Goal: Task Accomplishment & Management: Manage account settings

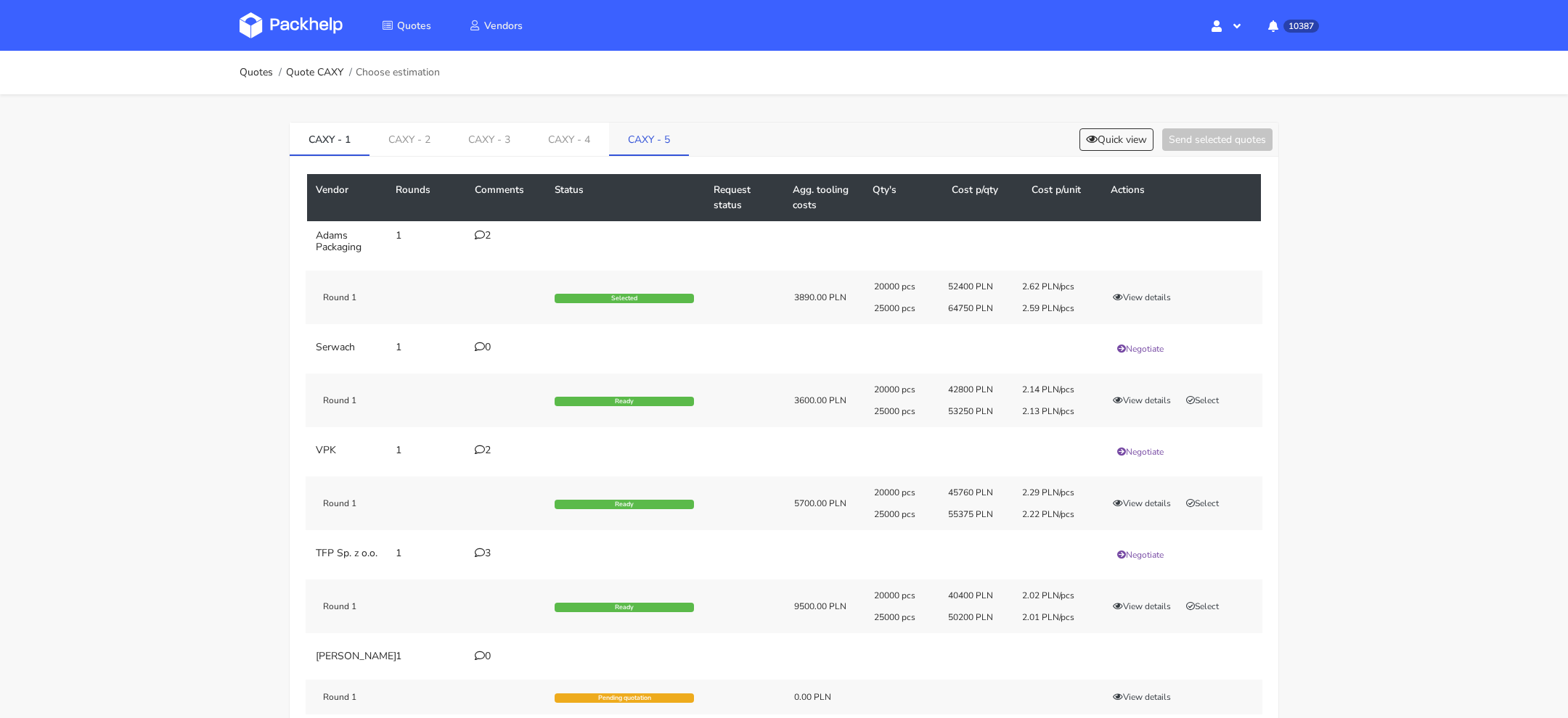
click at [633, 148] on link "CAXY - 5" at bounding box center [648, 138] width 80 height 32
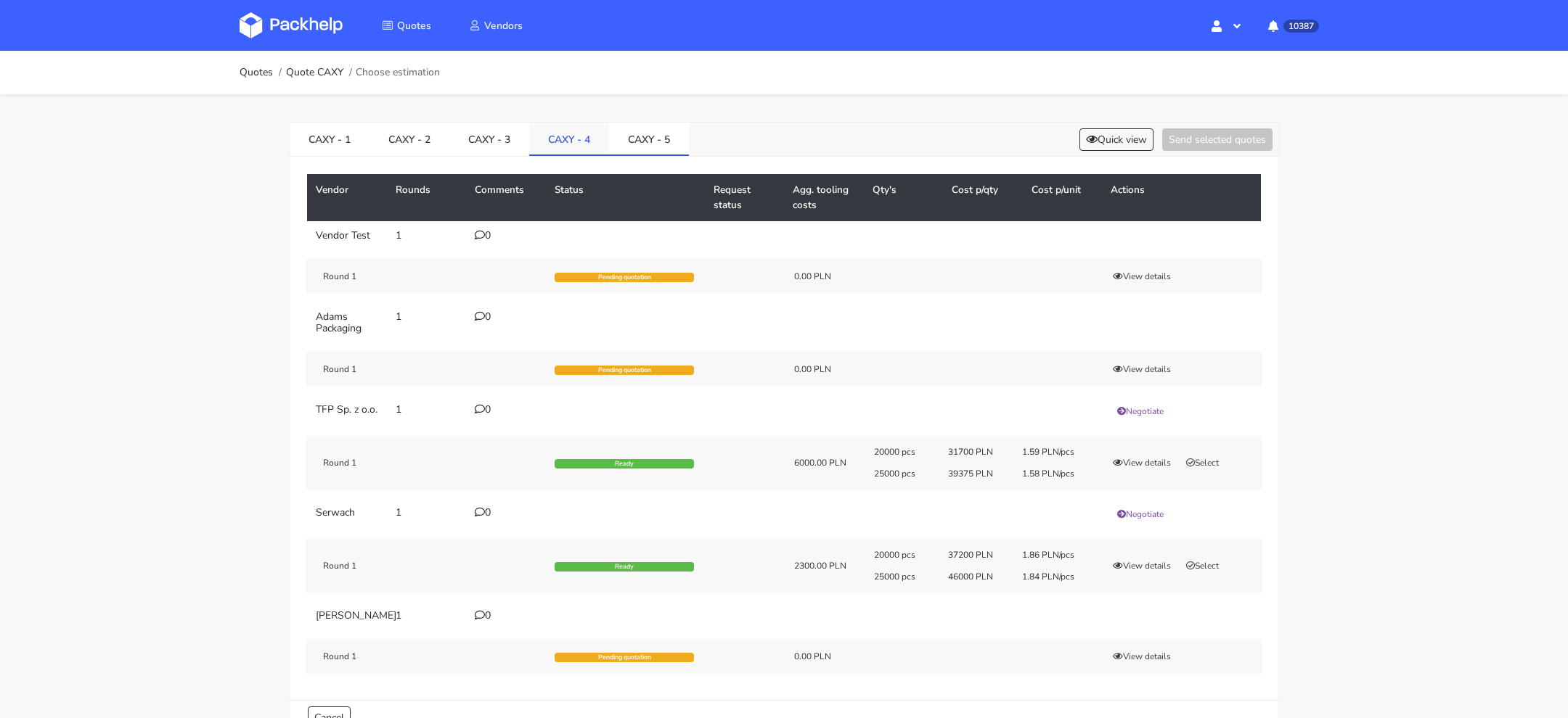
click at [557, 145] on link "CAXY - 4" at bounding box center [569, 138] width 80 height 32
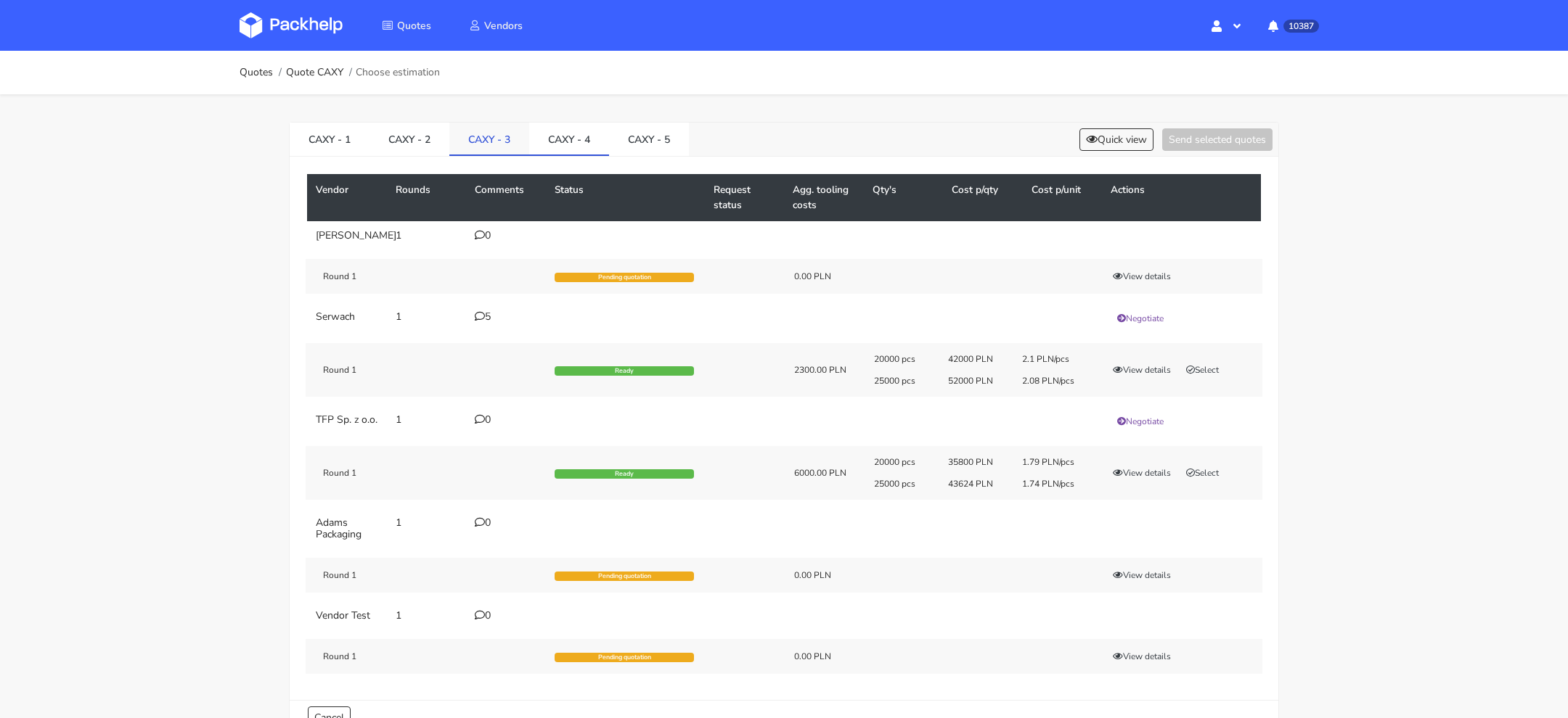
click at [502, 145] on link "CAXY - 3" at bounding box center [489, 138] width 80 height 32
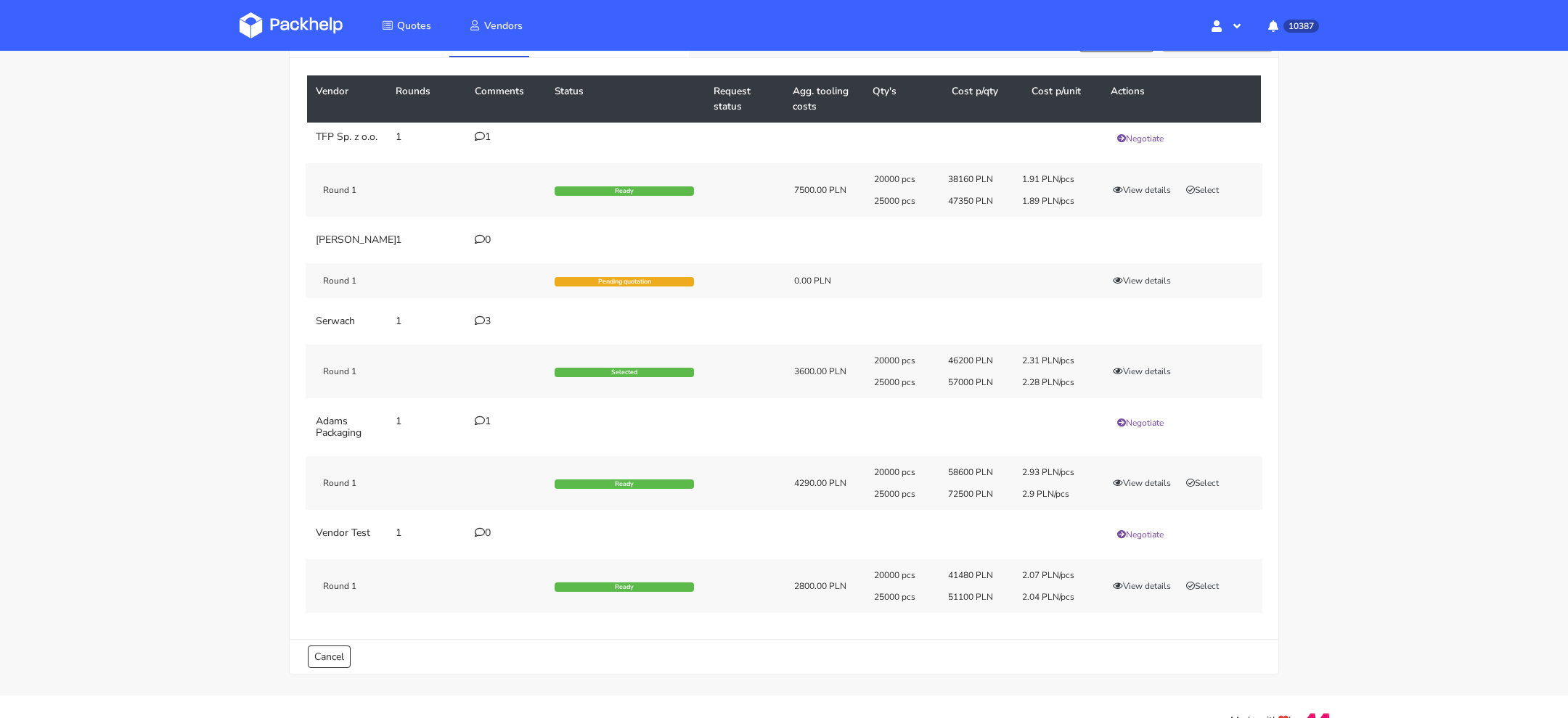
scroll to position [66, 0]
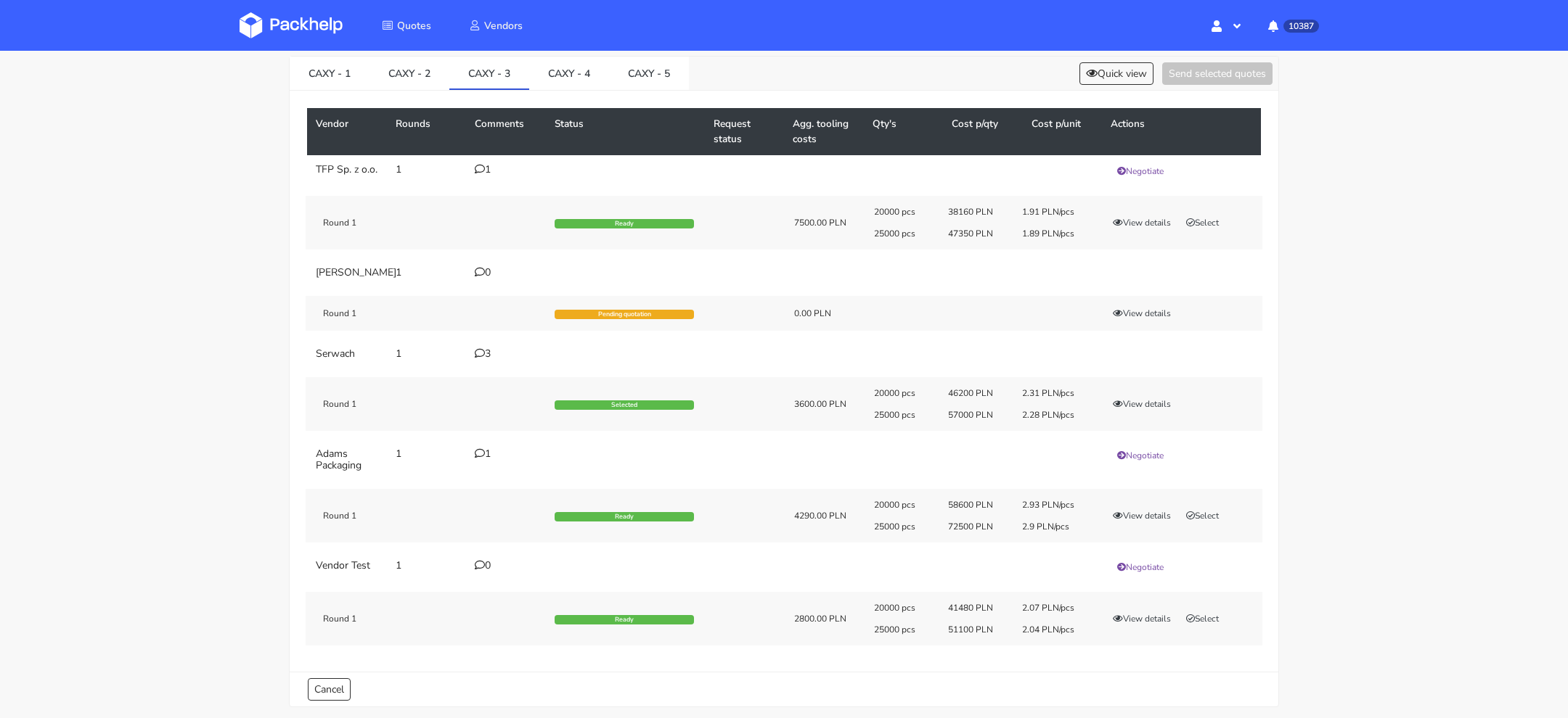
click at [1122, 96] on div "Vendor Rounds Comments Status Request status Agg. tooling costs Qty's Cost p/qt…" at bounding box center [784, 382] width 989 height 581
click at [1122, 67] on button "Quick view" at bounding box center [1116, 73] width 74 height 22
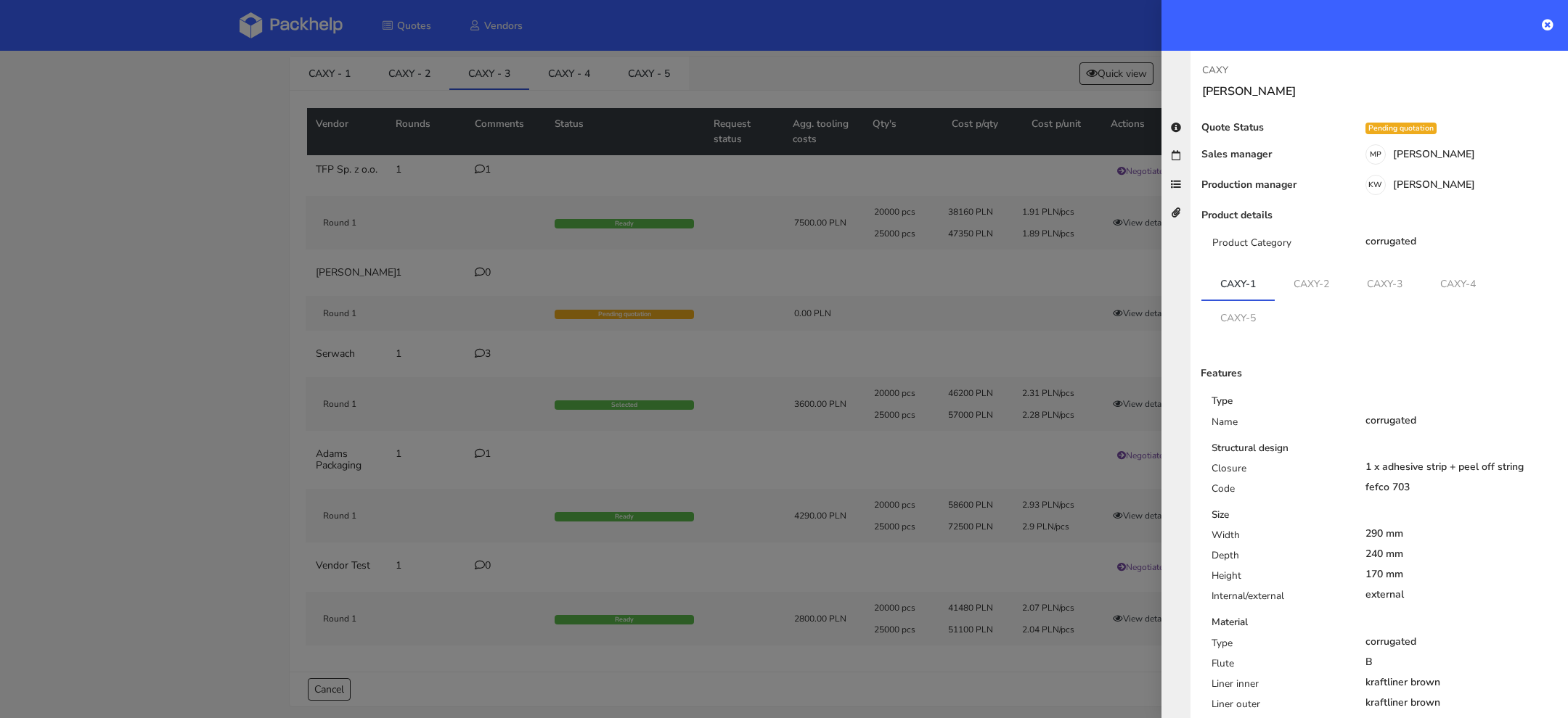
click at [1468, 304] on ul "CAXY-1 CAXY-2 CAXY-3 CAXY-4 CAXY-5" at bounding box center [1379, 300] width 356 height 65
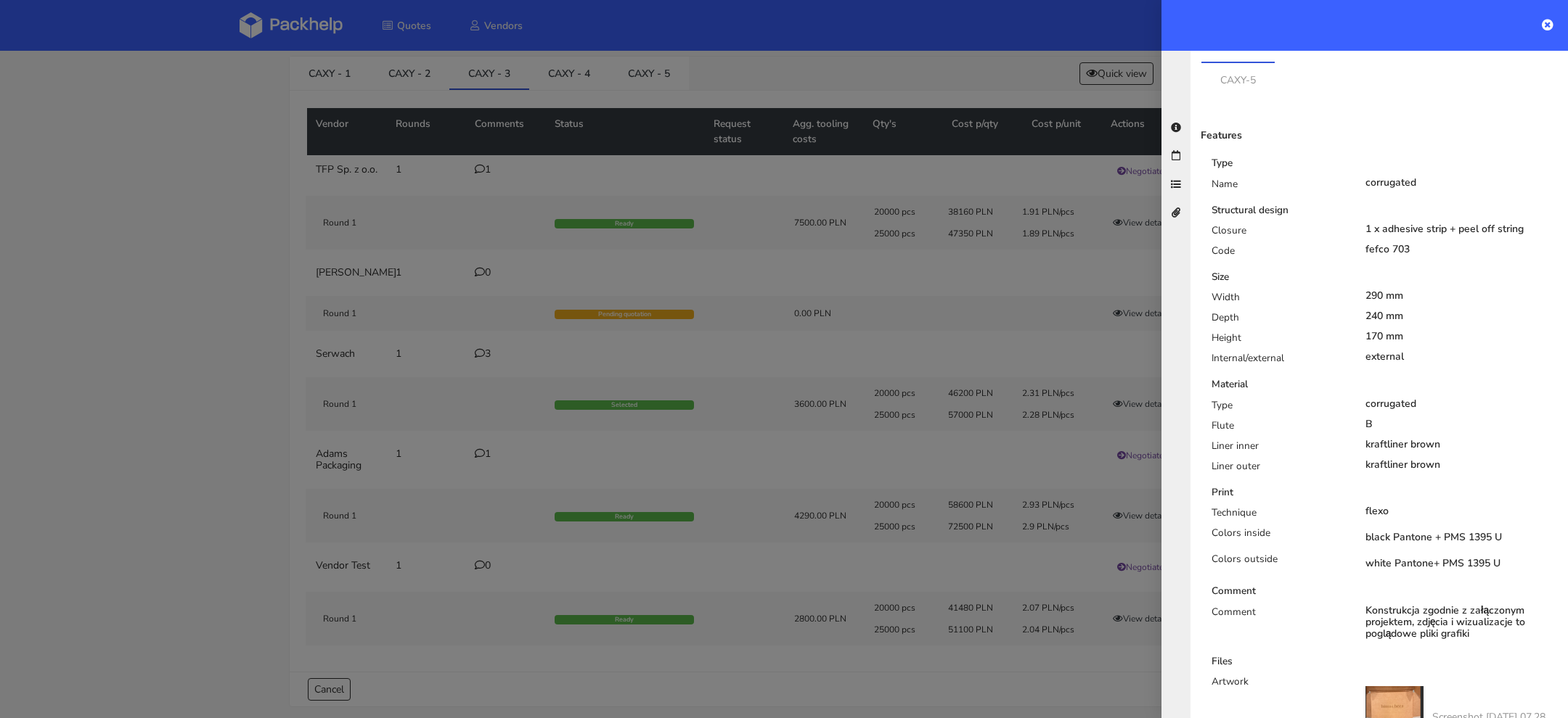
scroll to position [733, 0]
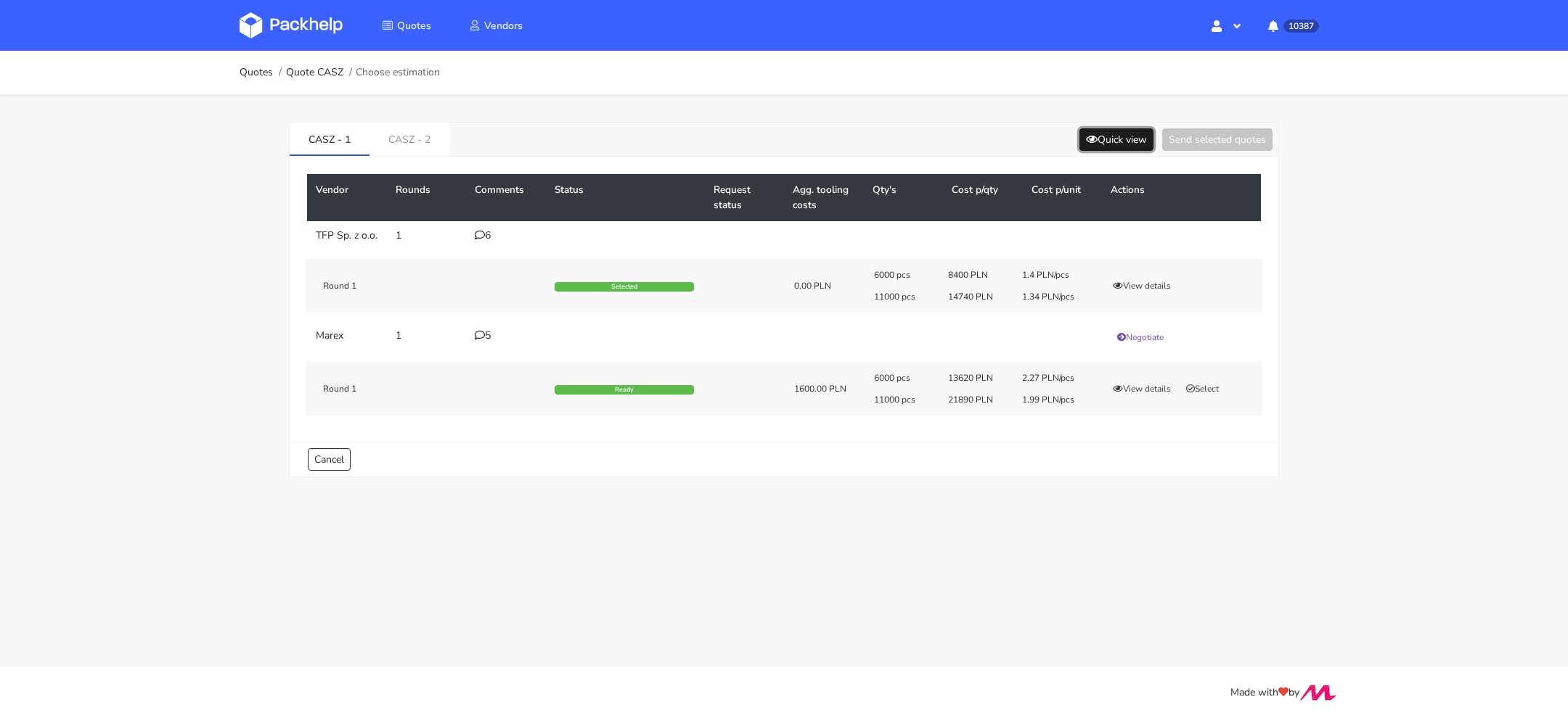
click at [1101, 136] on button "Quick view" at bounding box center [1116, 139] width 74 height 22
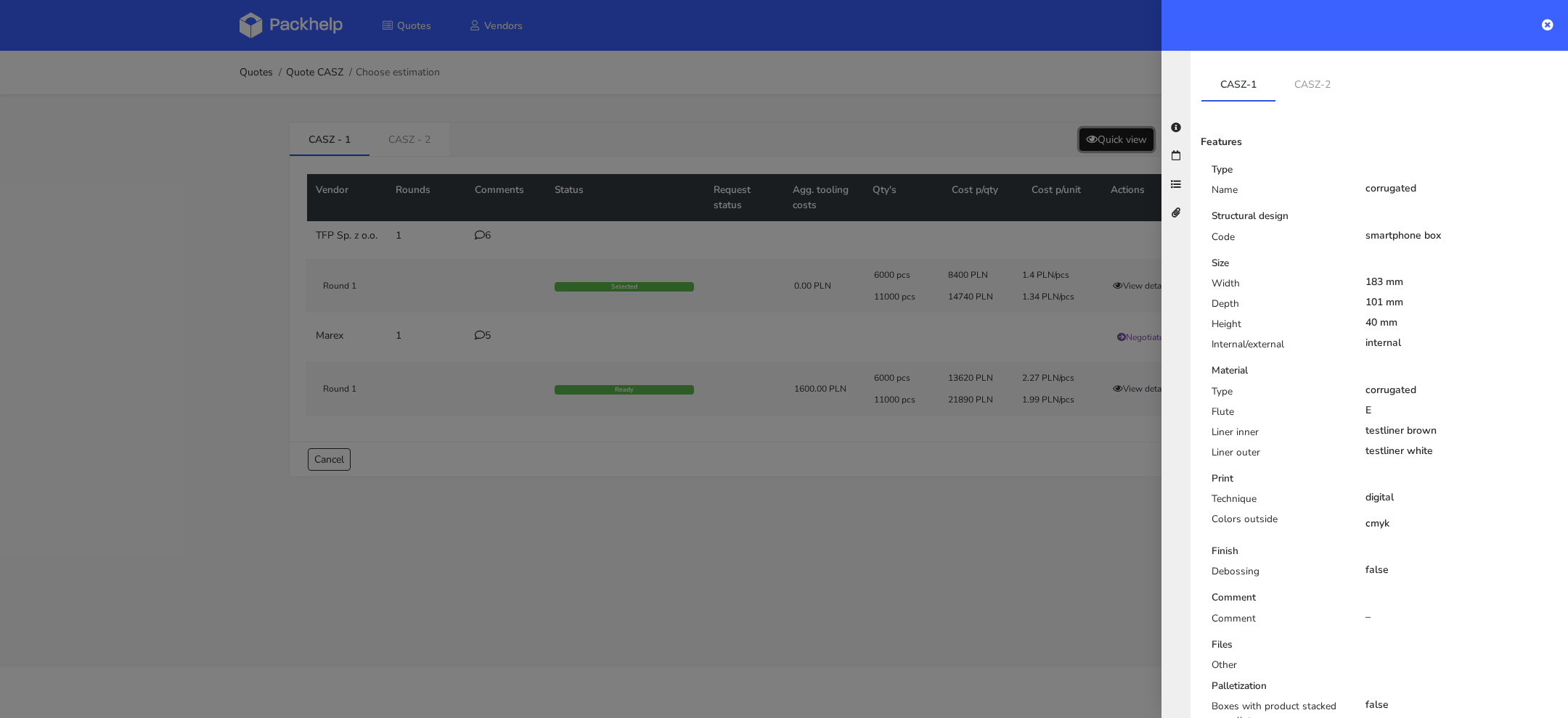
scroll to position [348, 0]
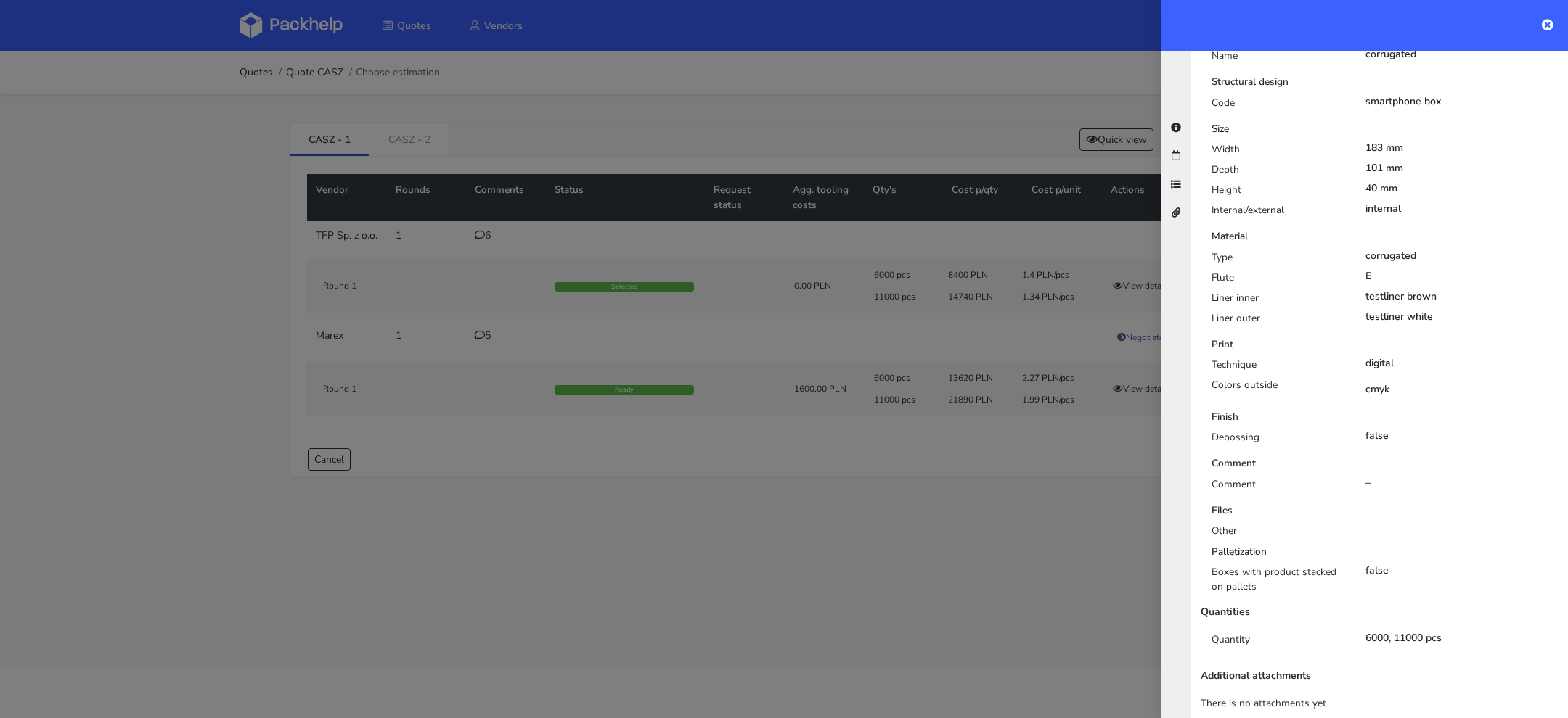
click at [440, 238] on div at bounding box center [784, 359] width 1568 height 718
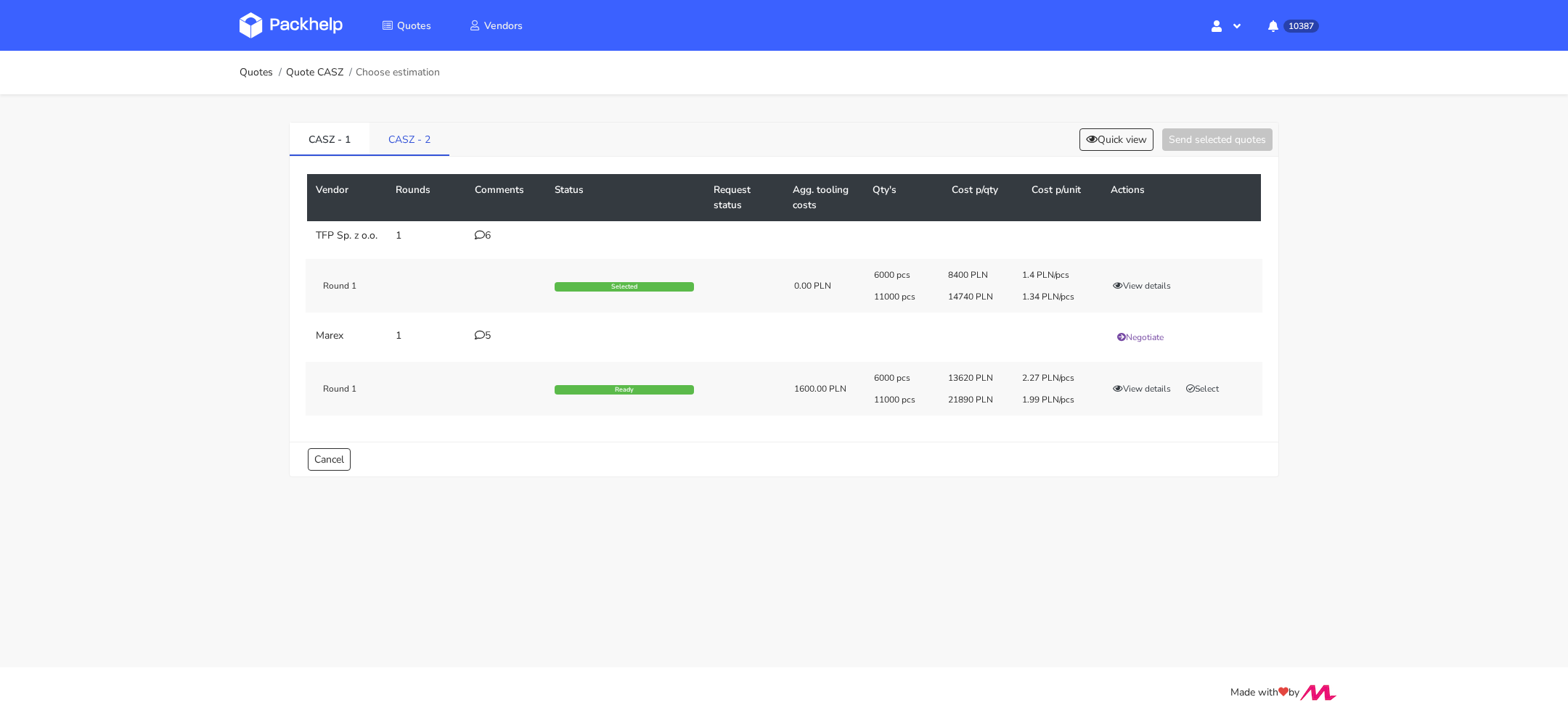
click at [403, 136] on link "CASZ - 2" at bounding box center [409, 138] width 80 height 32
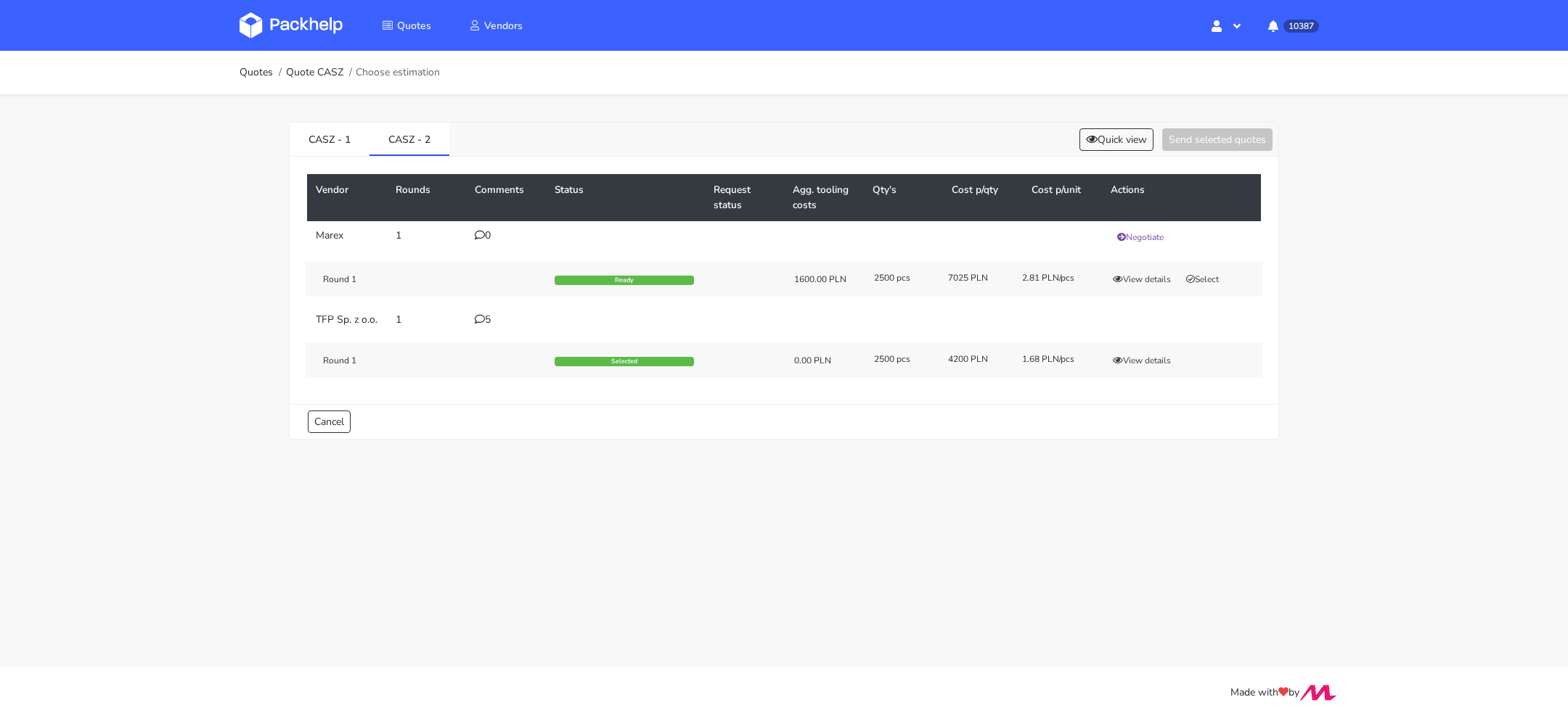
click at [480, 318] on icon at bounding box center [480, 319] width 11 height 11
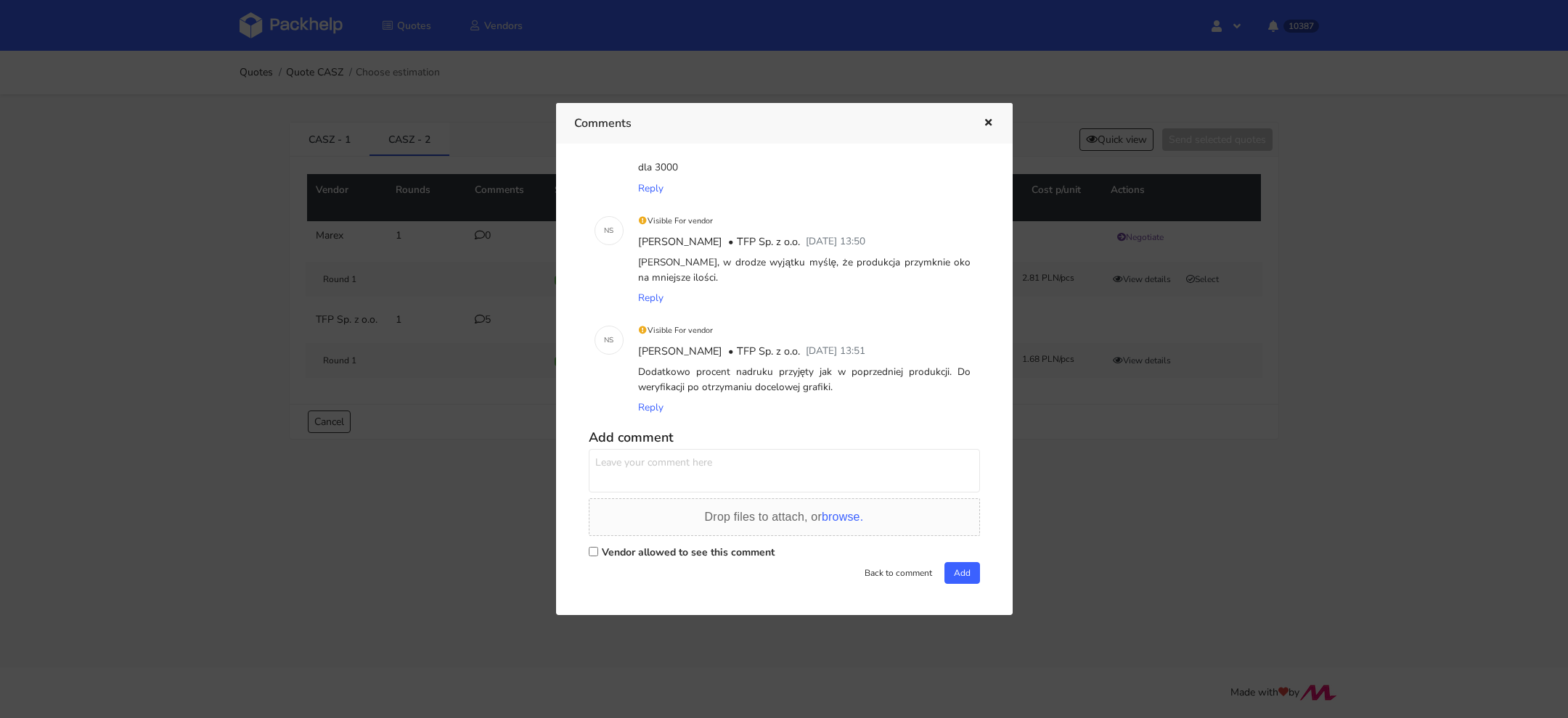
scroll to position [300, 0]
click at [450, 467] on div at bounding box center [784, 359] width 1568 height 718
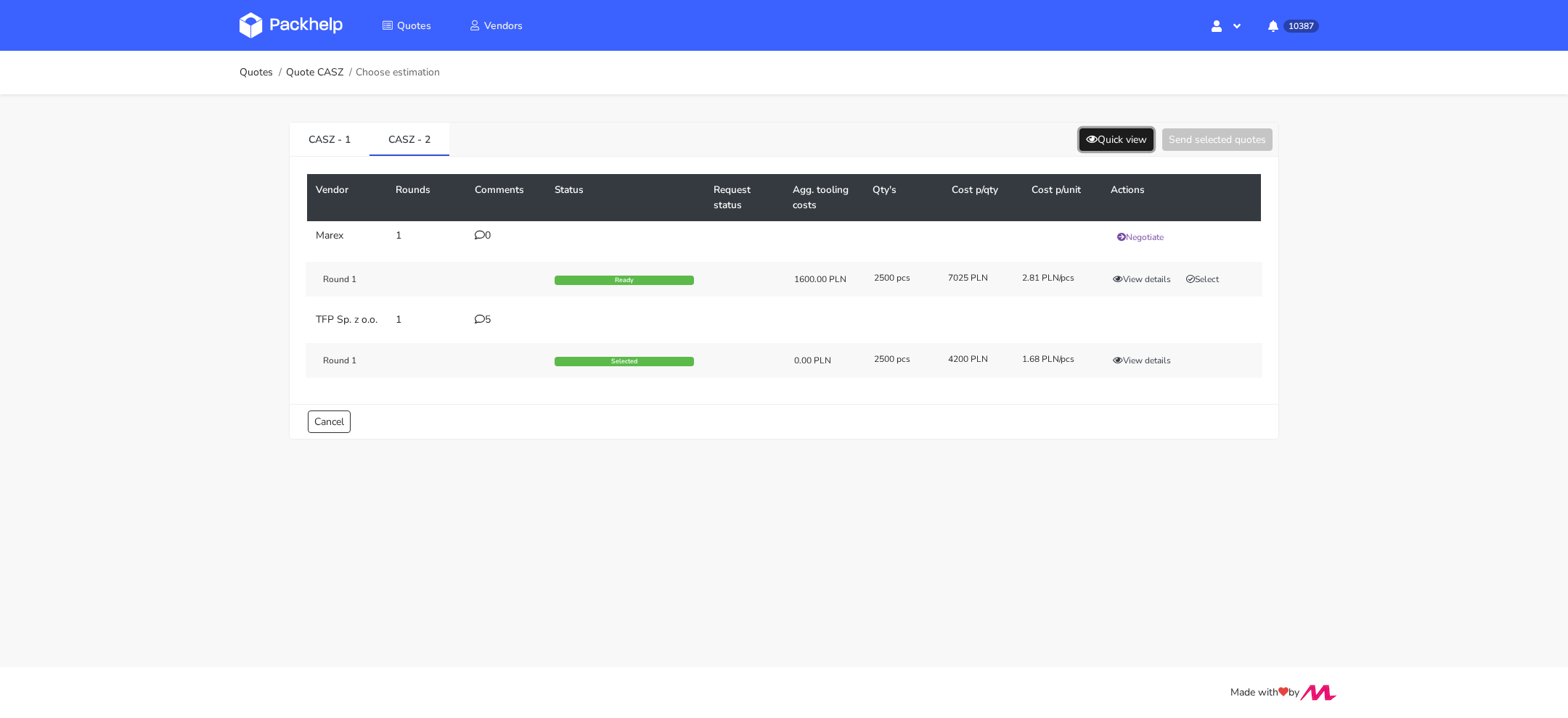
click at [1110, 139] on button "Quick view" at bounding box center [1116, 139] width 74 height 22
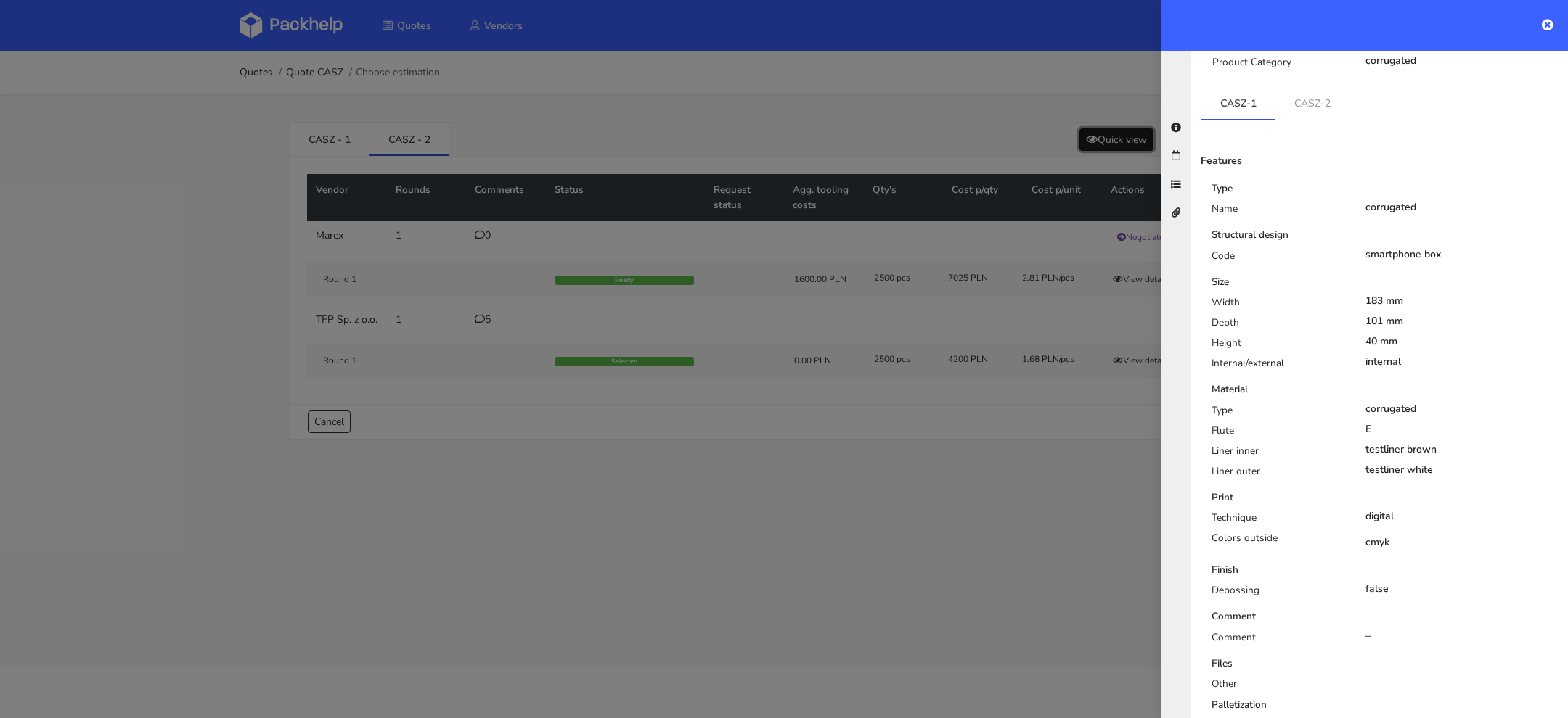
scroll to position [156, 0]
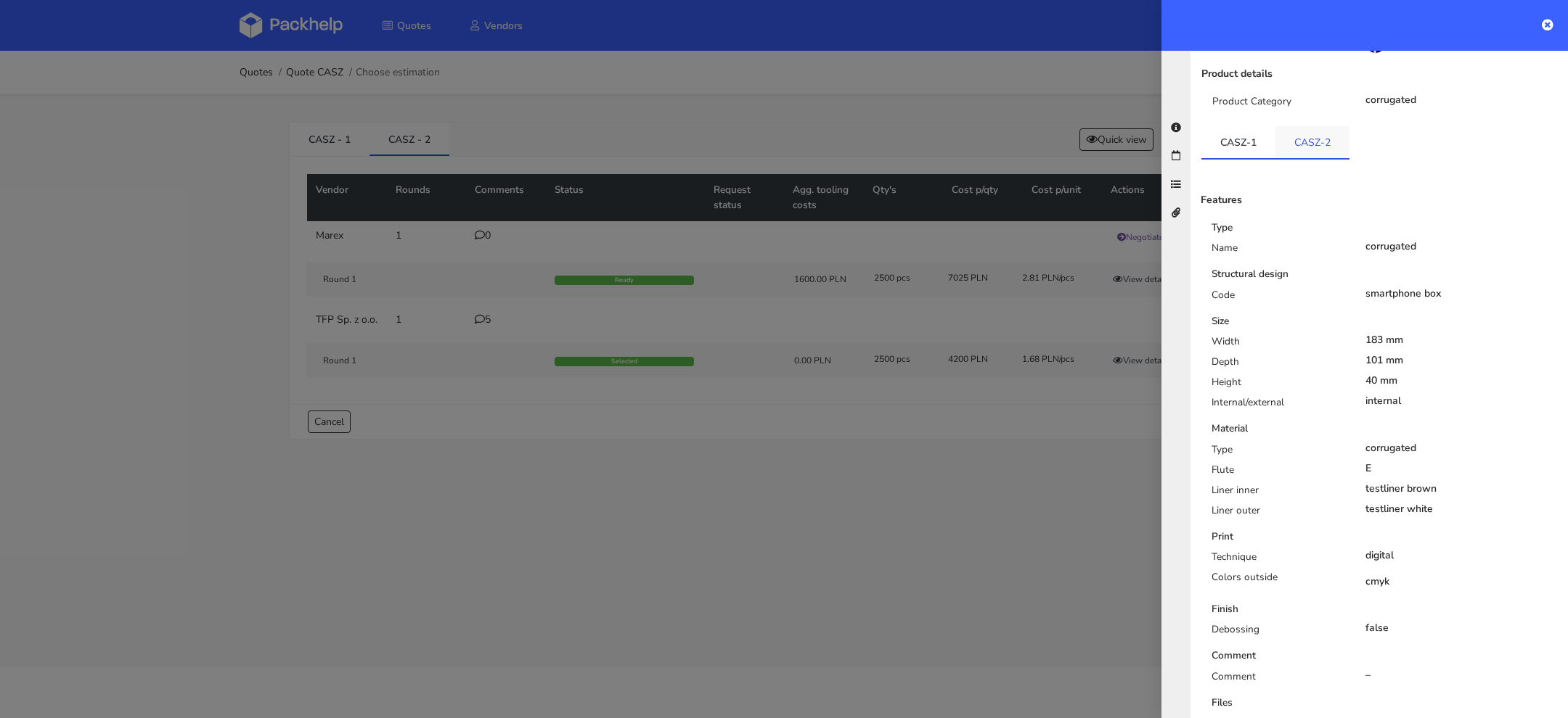
click at [1312, 130] on link "CASZ-2" at bounding box center [1312, 142] width 74 height 32
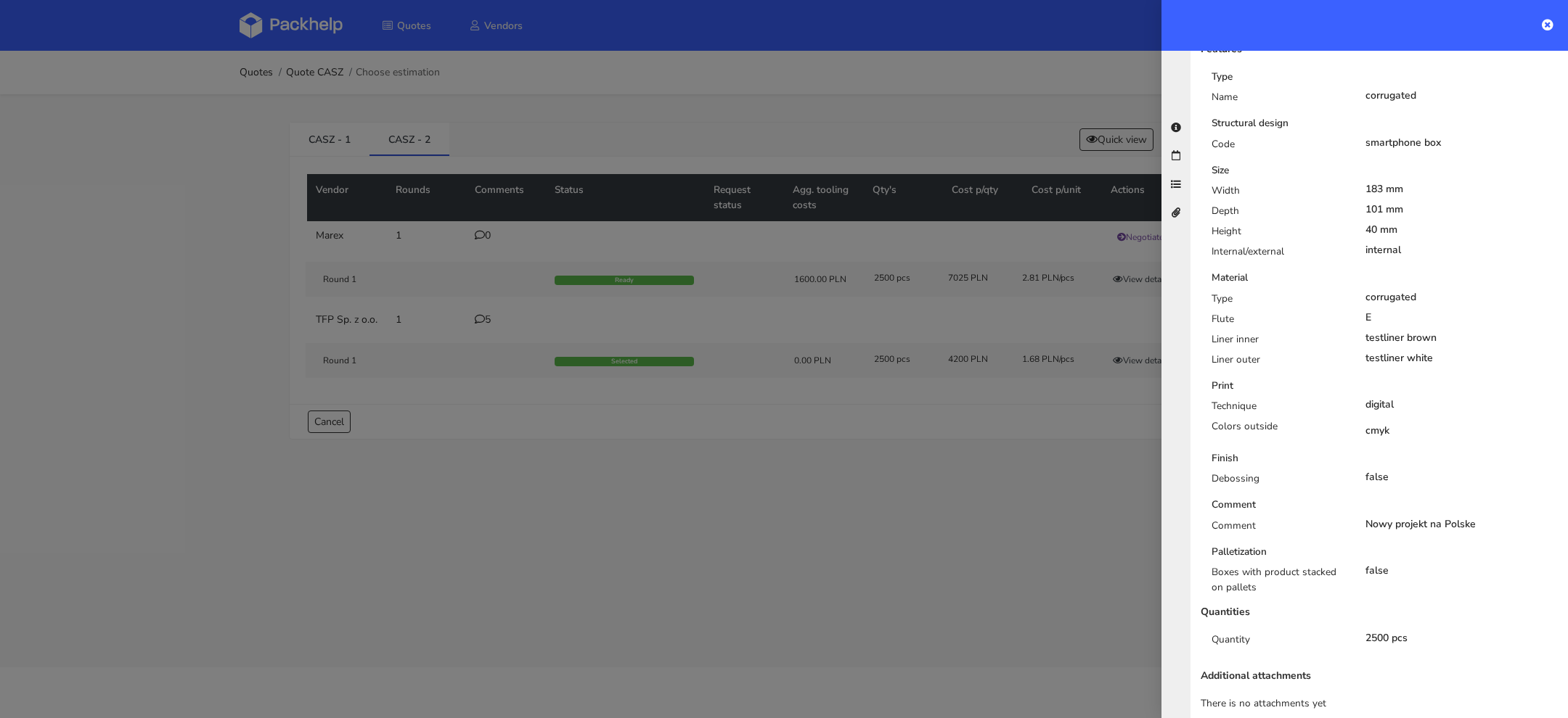
click at [326, 151] on div at bounding box center [784, 359] width 1568 height 718
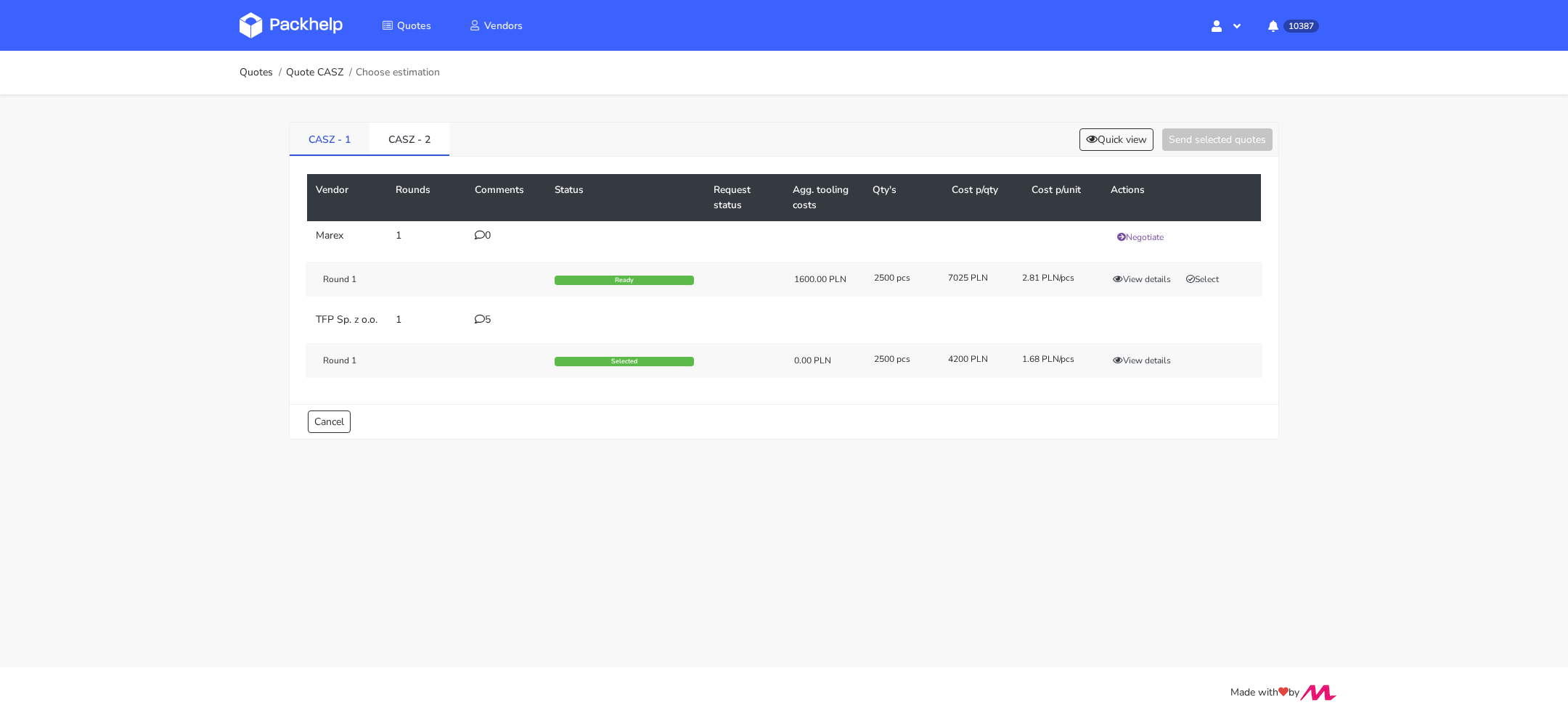
click at [316, 137] on link "CASZ - 1" at bounding box center [329, 138] width 80 height 32
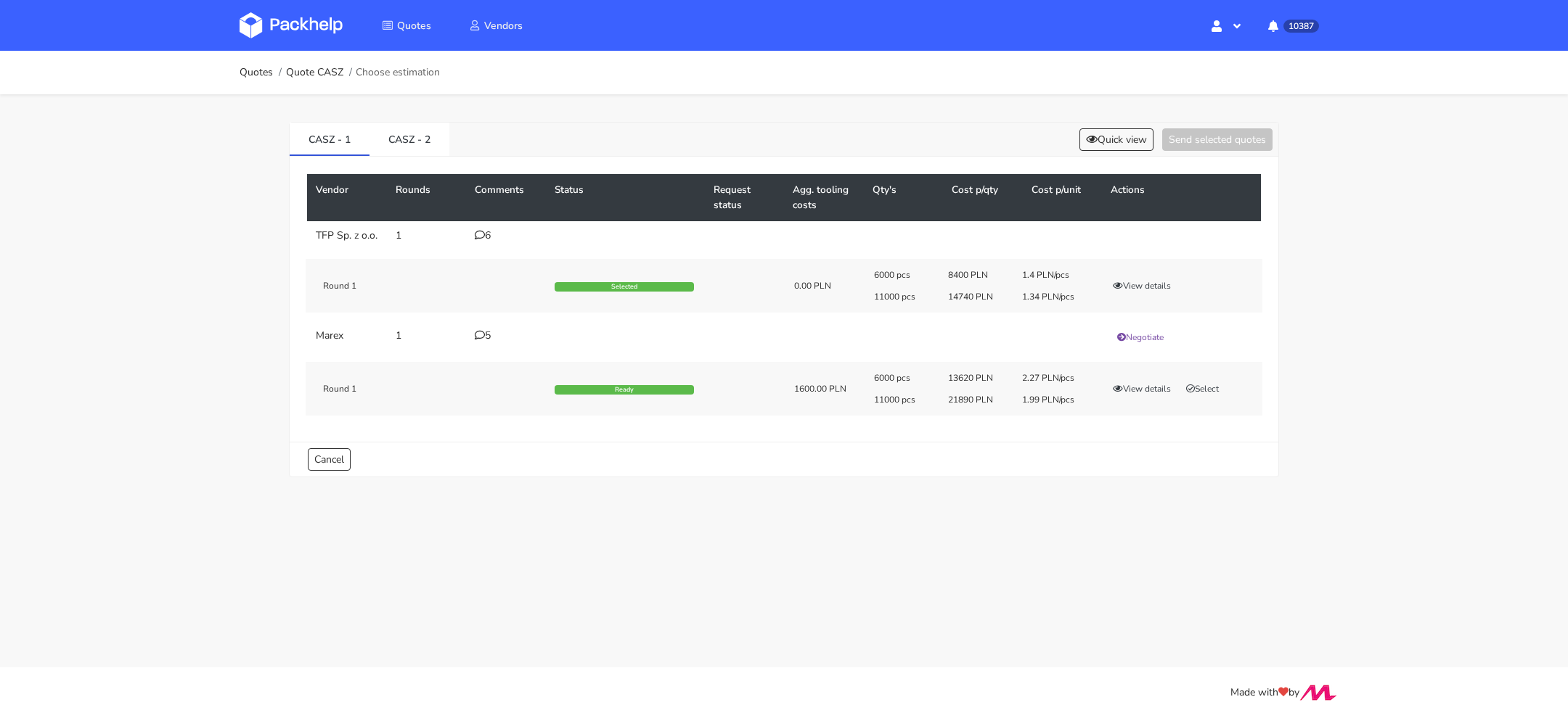
click at [488, 231] on div "6" at bounding box center [505, 236] width 62 height 12
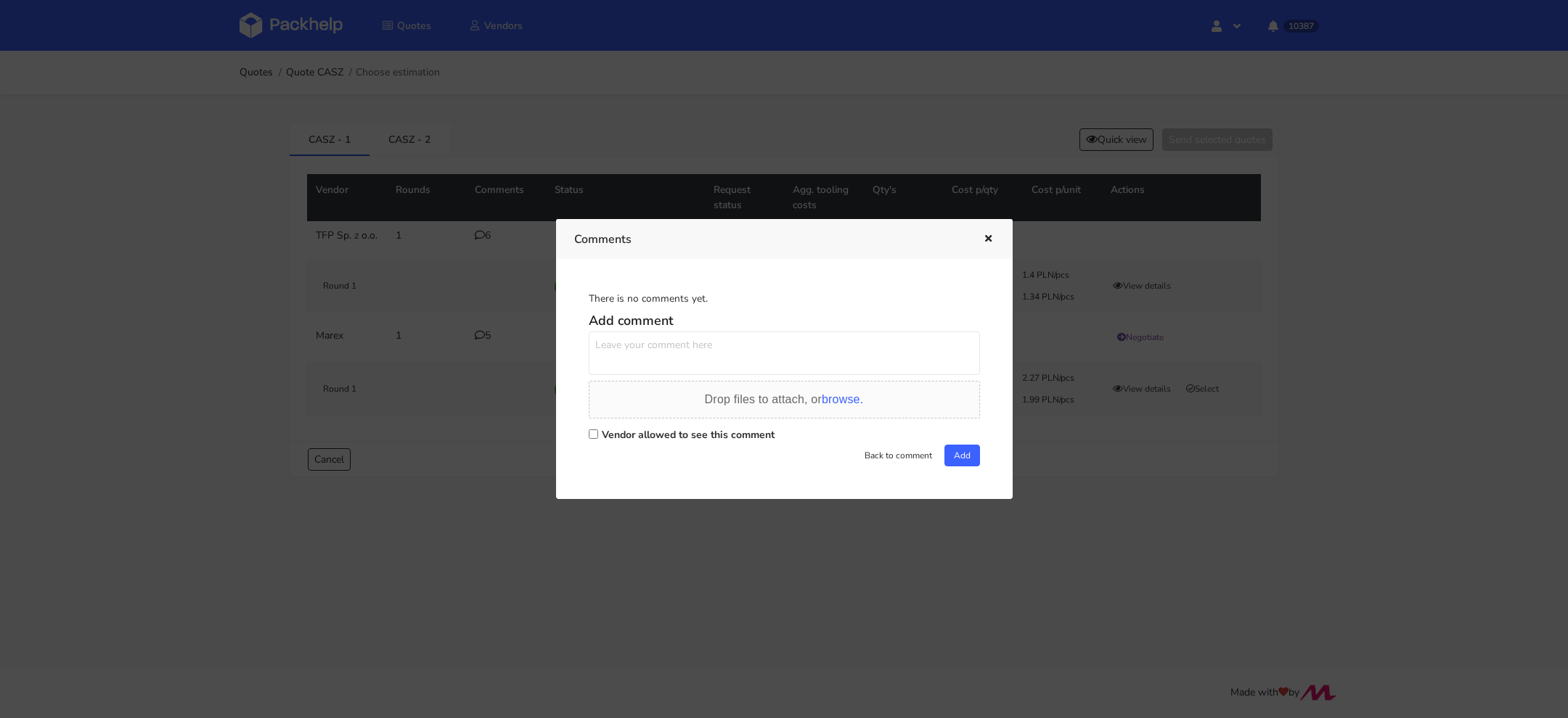
scroll to position [0, 0]
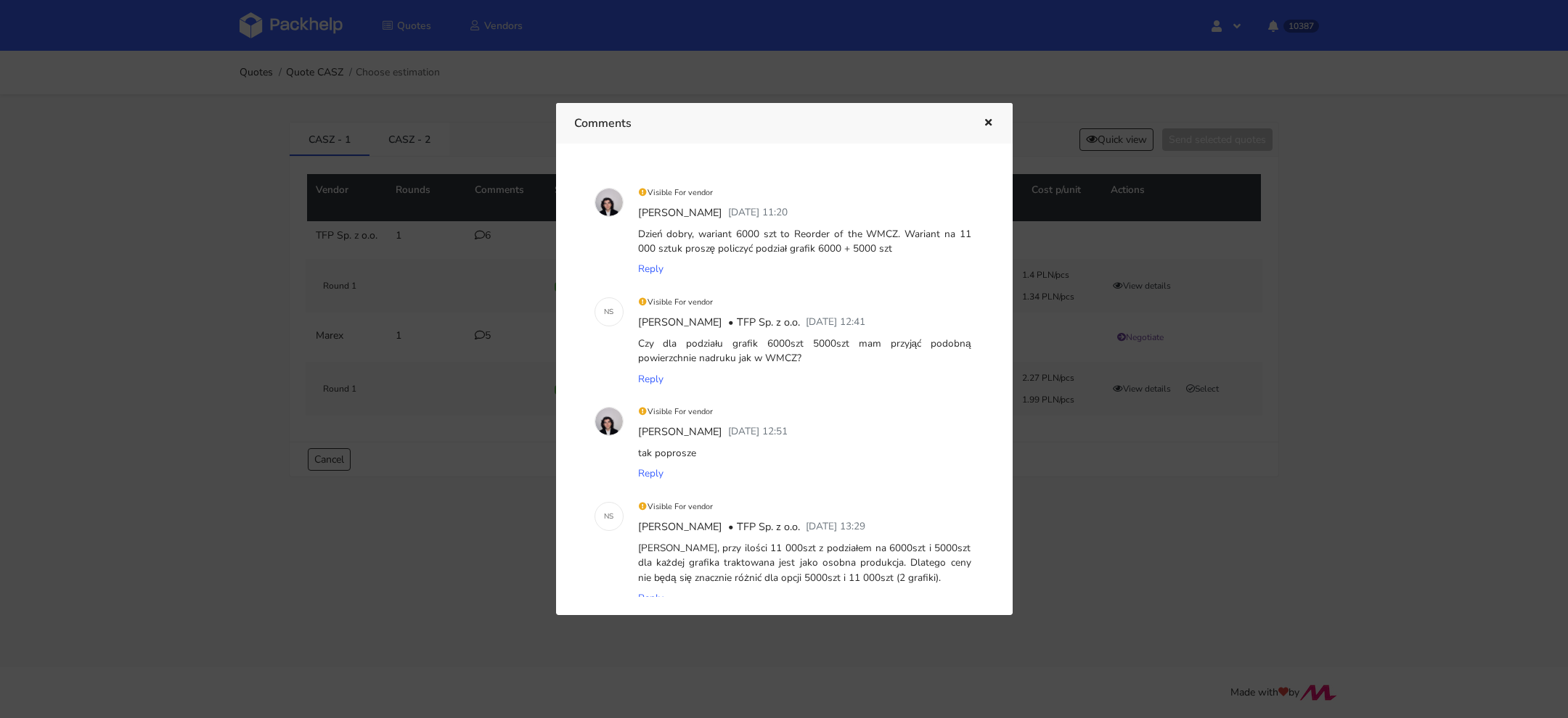
click at [866, 233] on div "Dzień dobry, wariant 6000 szt to Reorder of the WMCZ. Wariant na 11 000 sztuk p…" at bounding box center [805, 242] width 339 height 35
copy div "WMCZ"
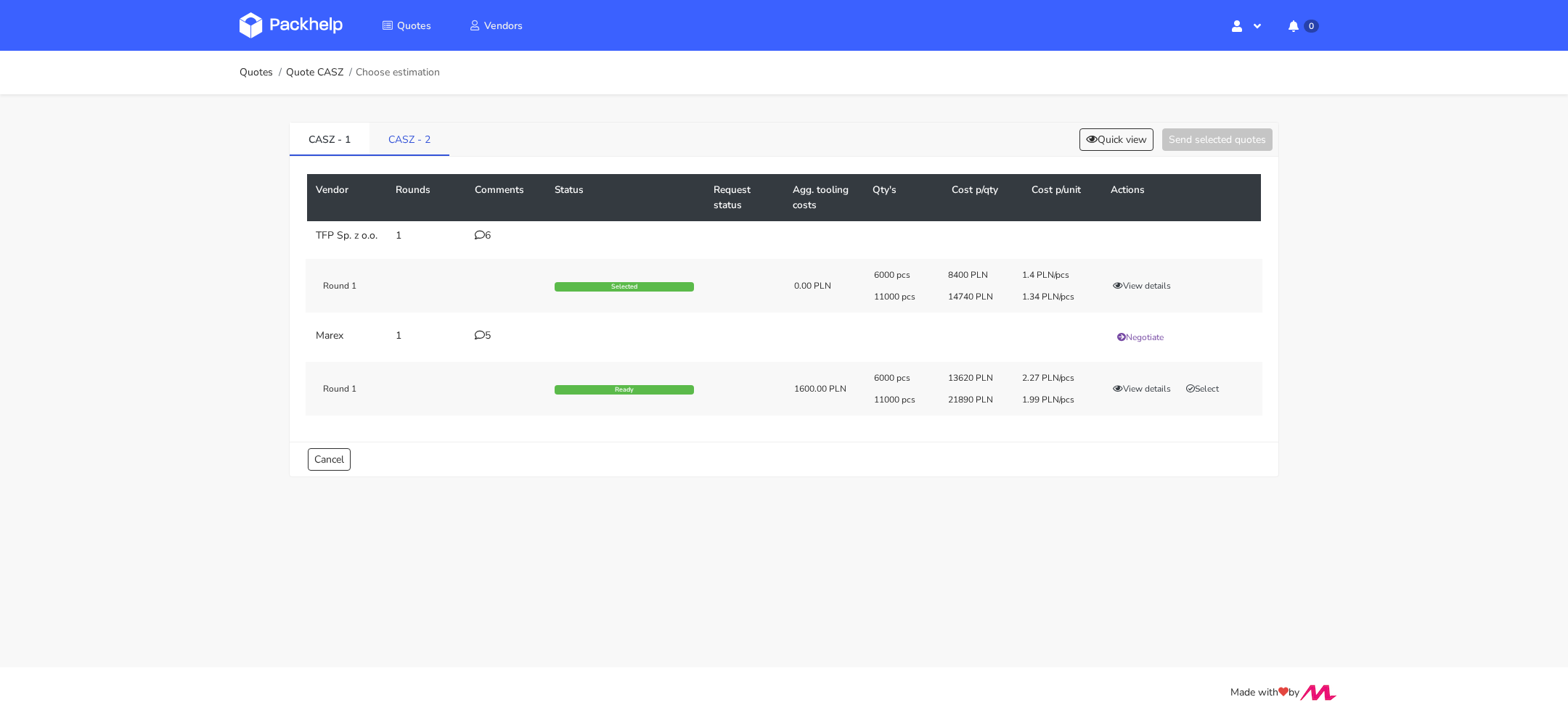
click at [408, 146] on link "CASZ - 2" at bounding box center [409, 138] width 80 height 32
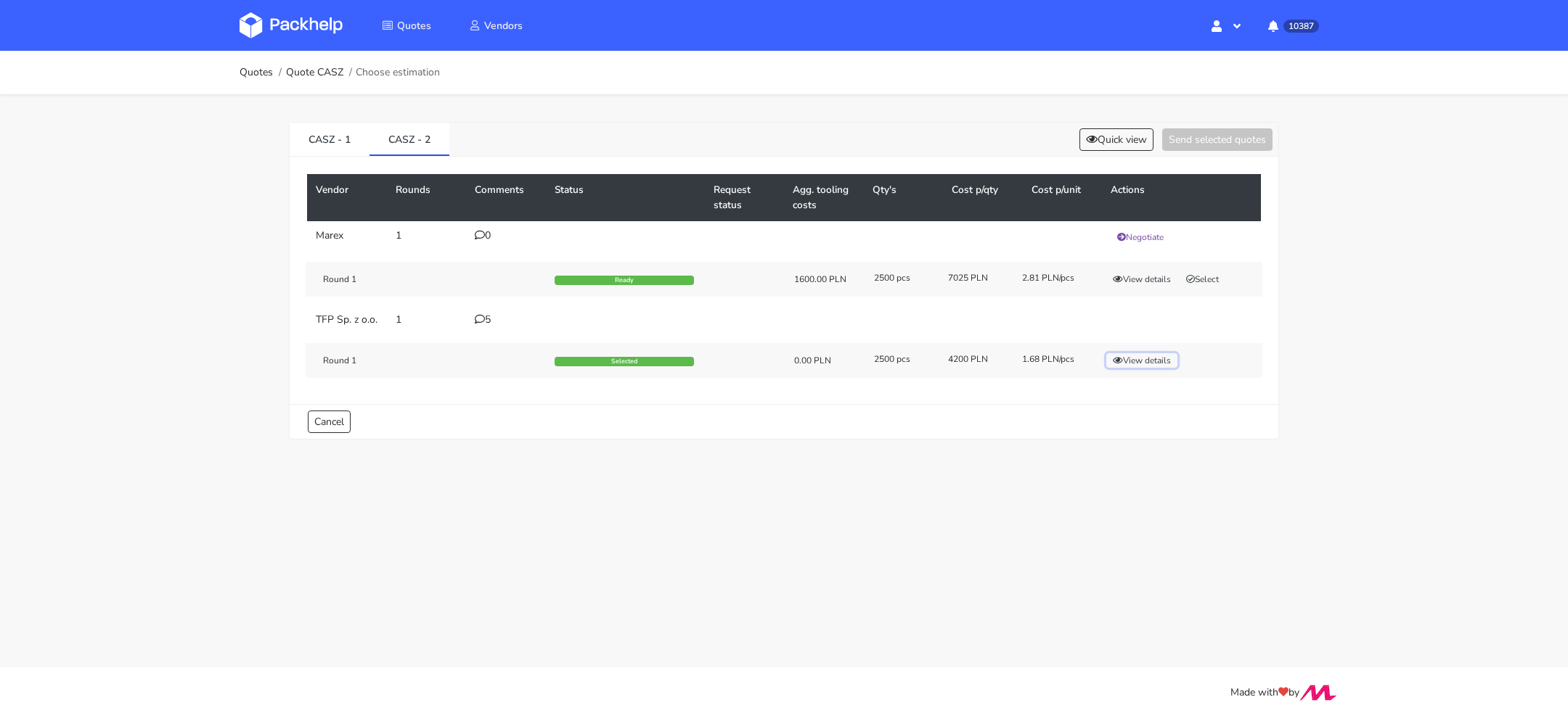
click at [1149, 366] on button "View details" at bounding box center [1142, 360] width 71 height 14
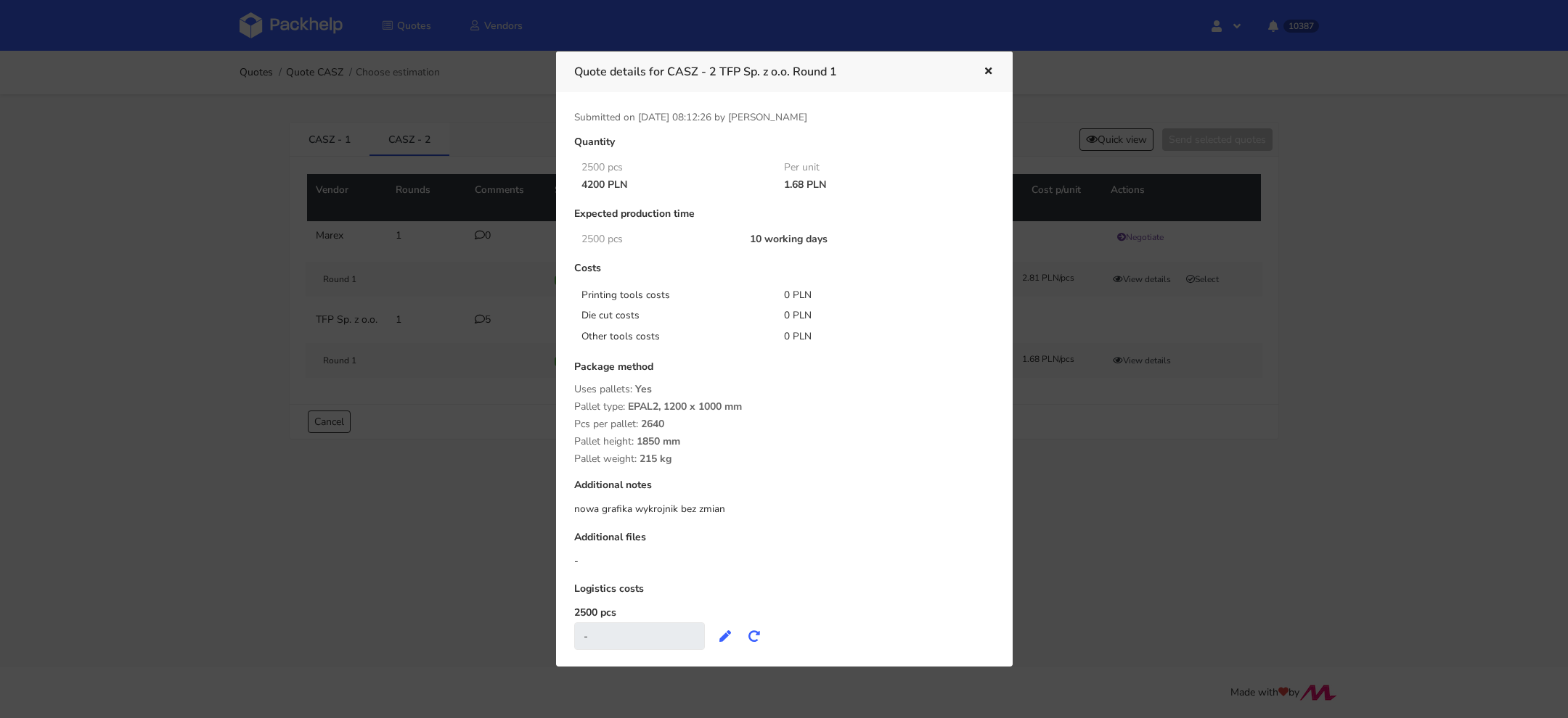
click at [1142, 496] on div at bounding box center [784, 359] width 1568 height 718
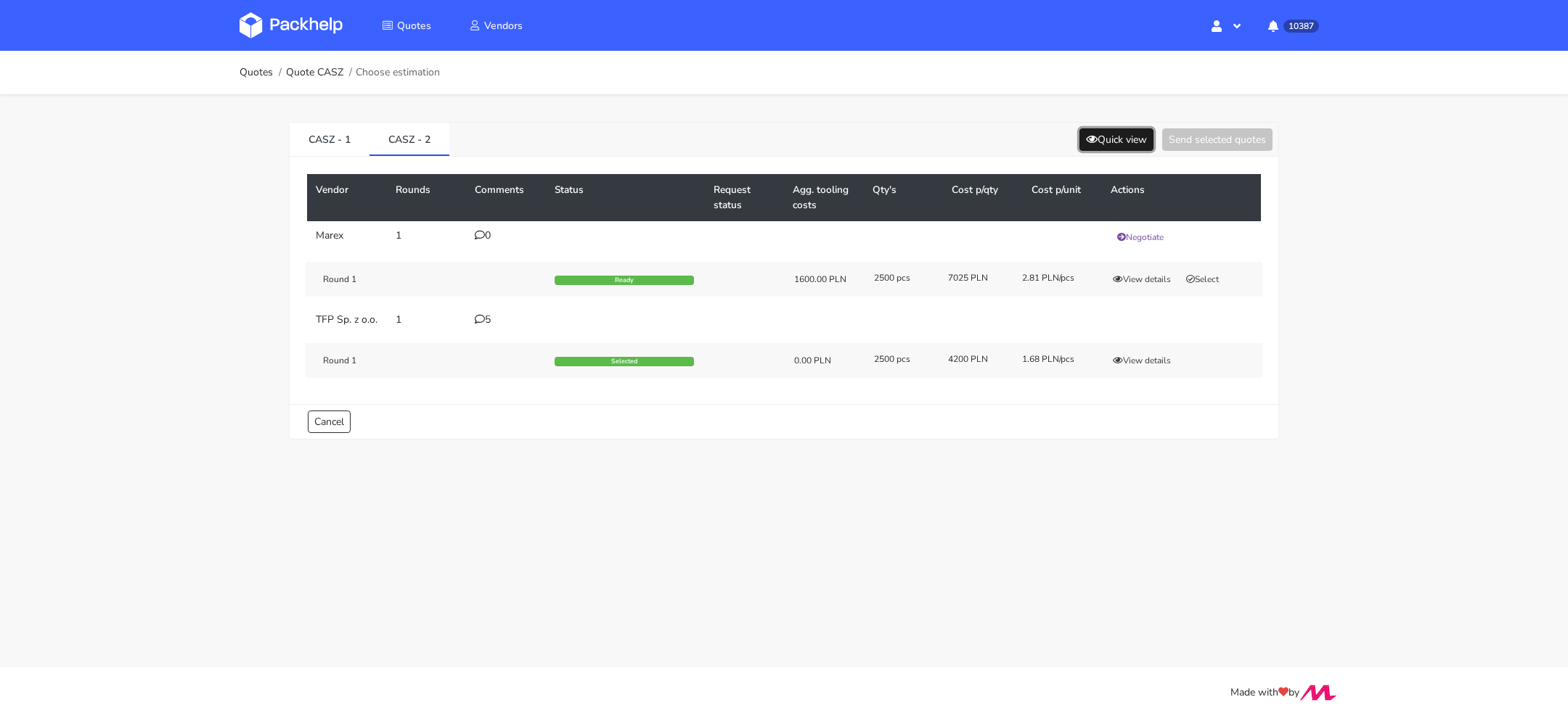
click at [1104, 139] on button "Quick view" at bounding box center [1116, 139] width 74 height 22
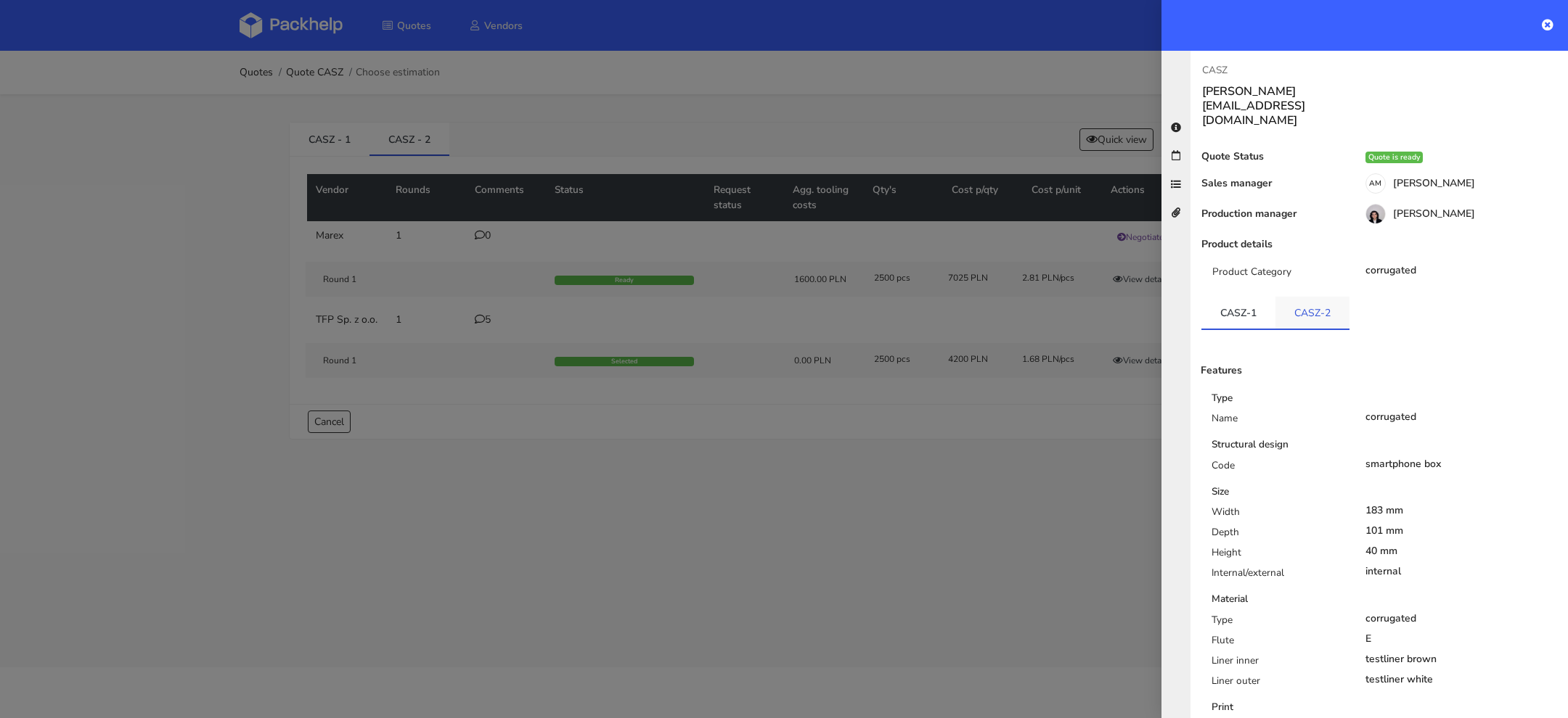
click at [1313, 297] on link "CASZ-2" at bounding box center [1312, 313] width 74 height 32
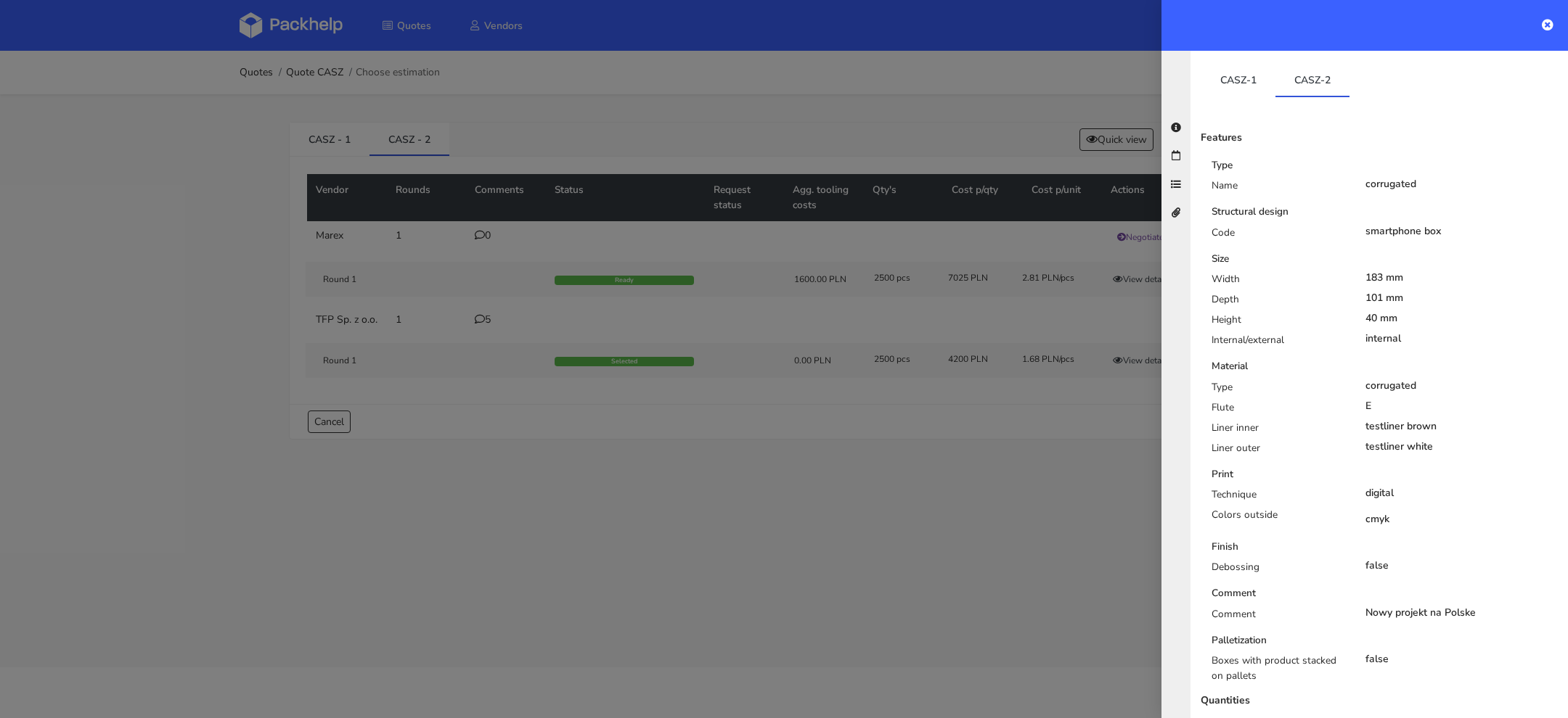
scroll to position [270, 0]
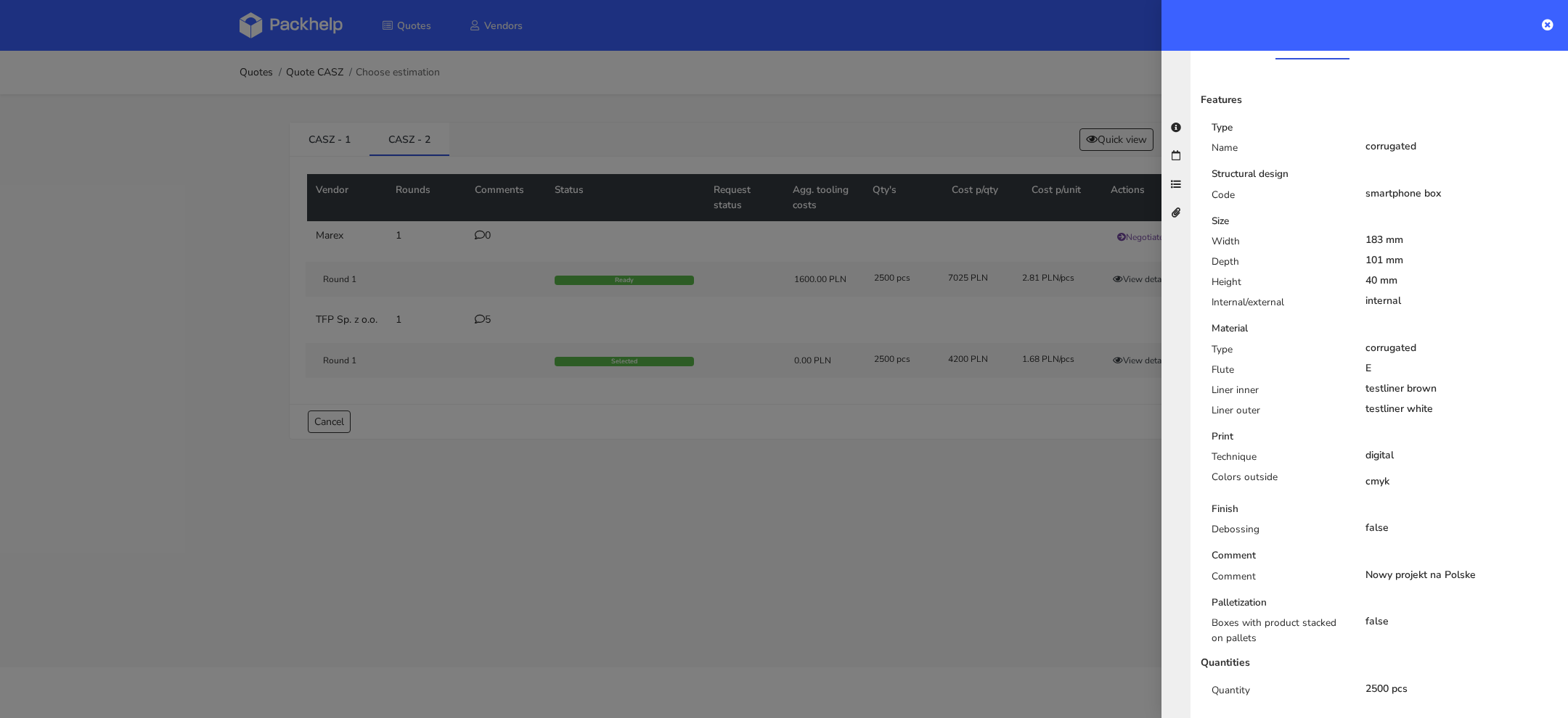
click at [970, 506] on div at bounding box center [784, 359] width 1568 height 718
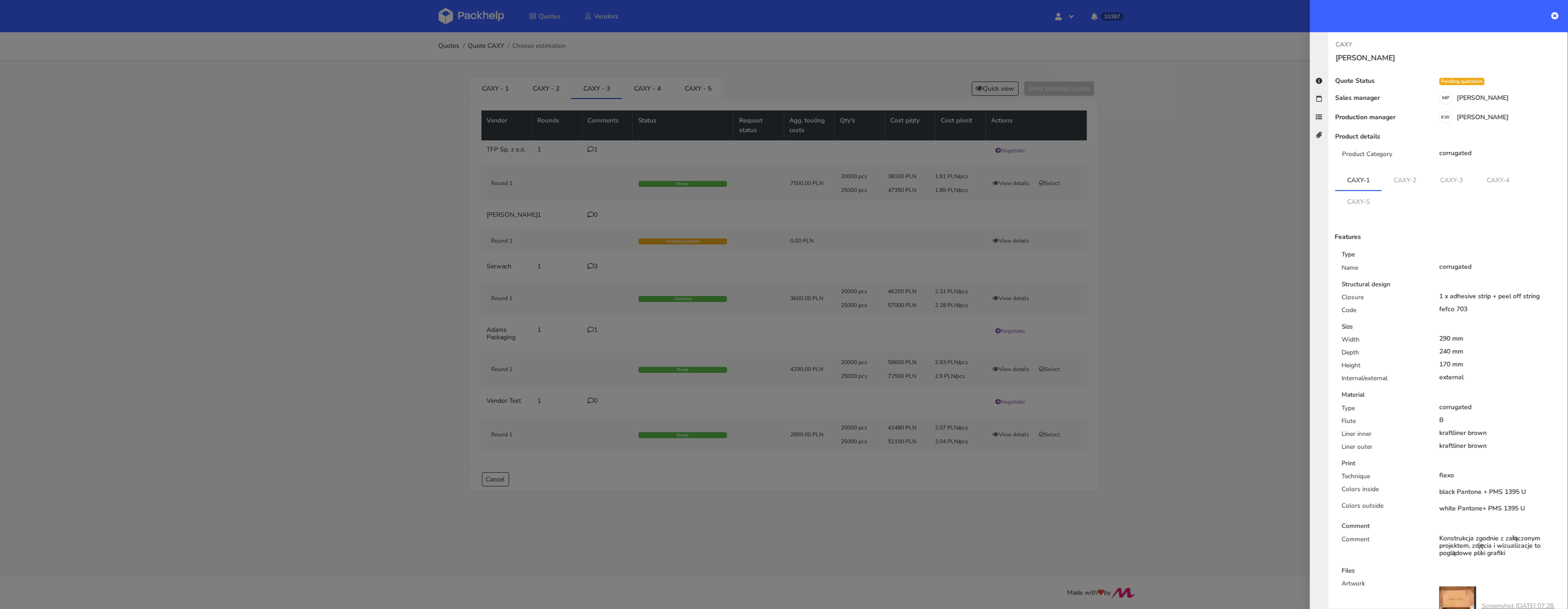
scroll to position [12, 0]
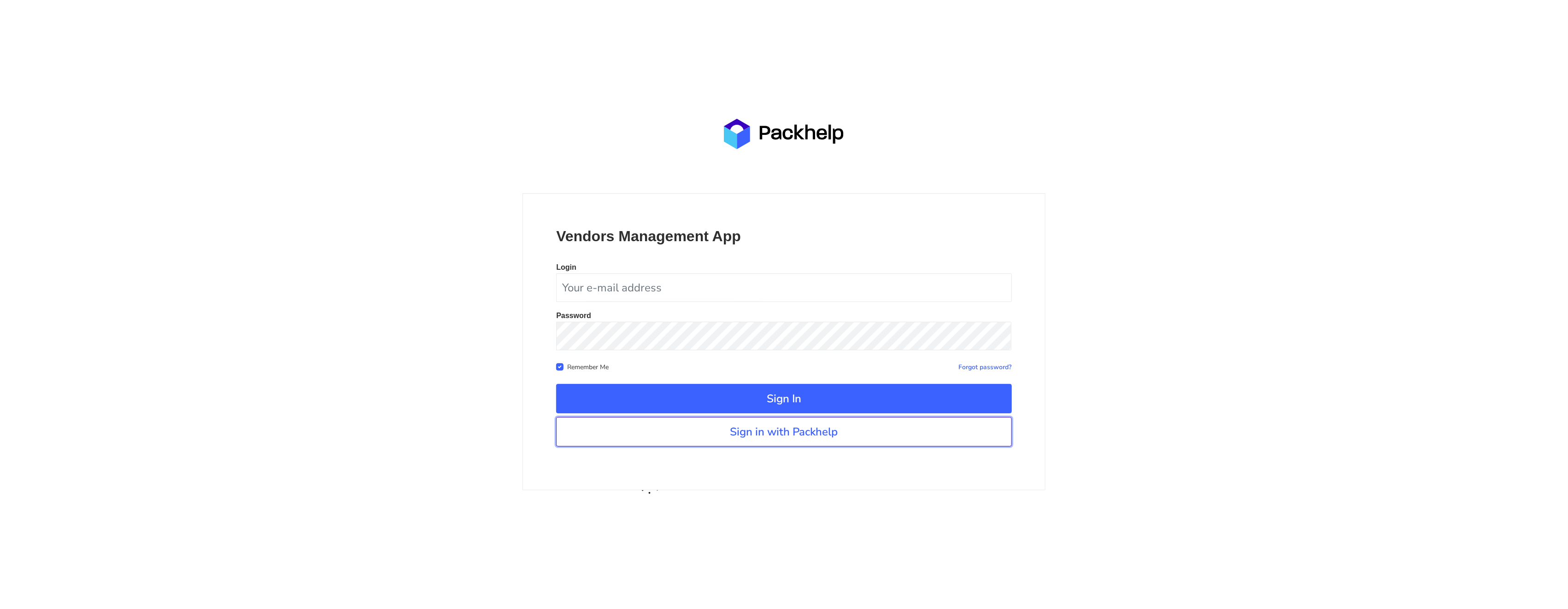
click at [725, 436] on link "Sign in with Packhelp" at bounding box center [784, 432] width 455 height 29
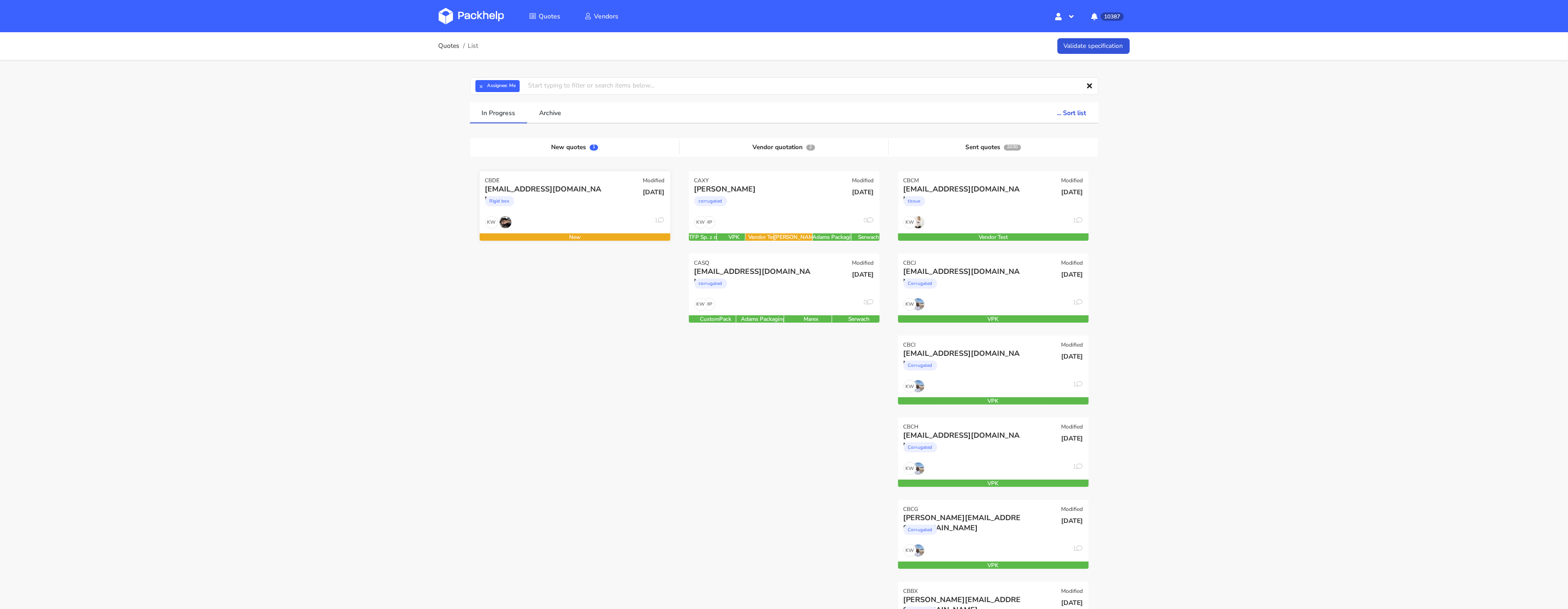
click at [532, 219] on div "KW 1" at bounding box center [575, 224] width 191 height 18
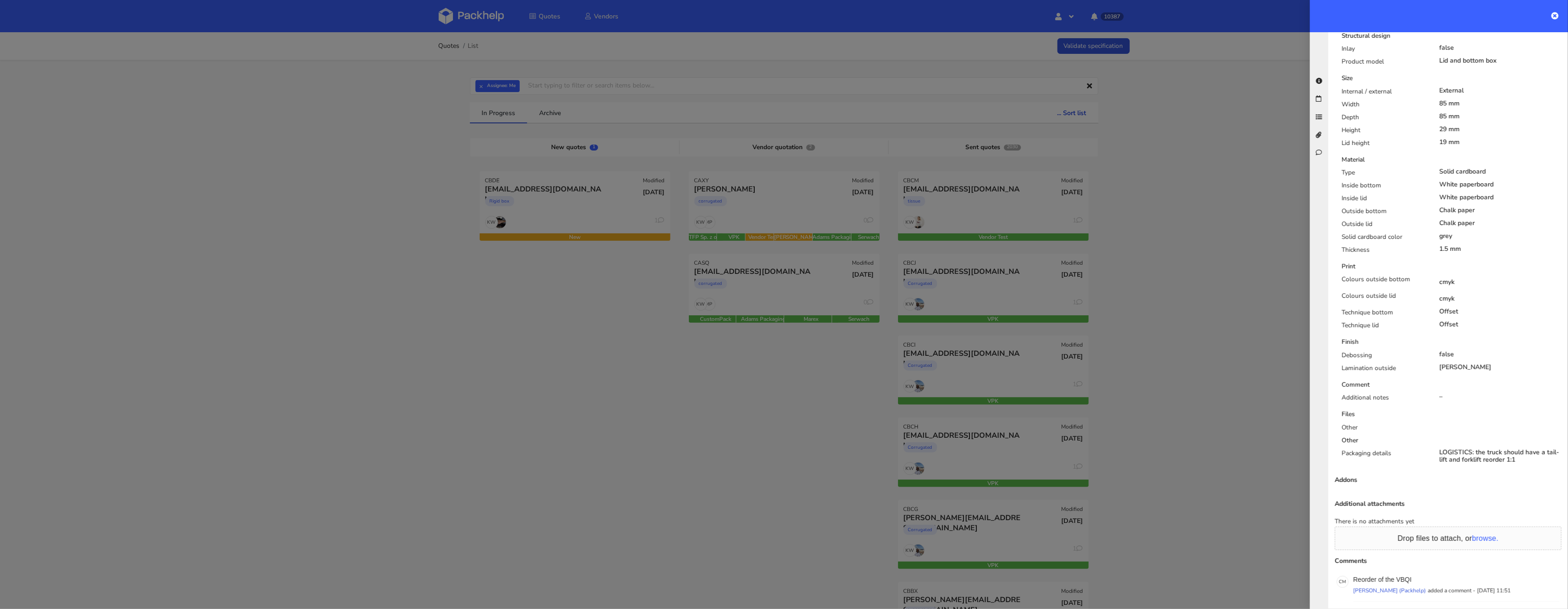
scroll to position [412, 0]
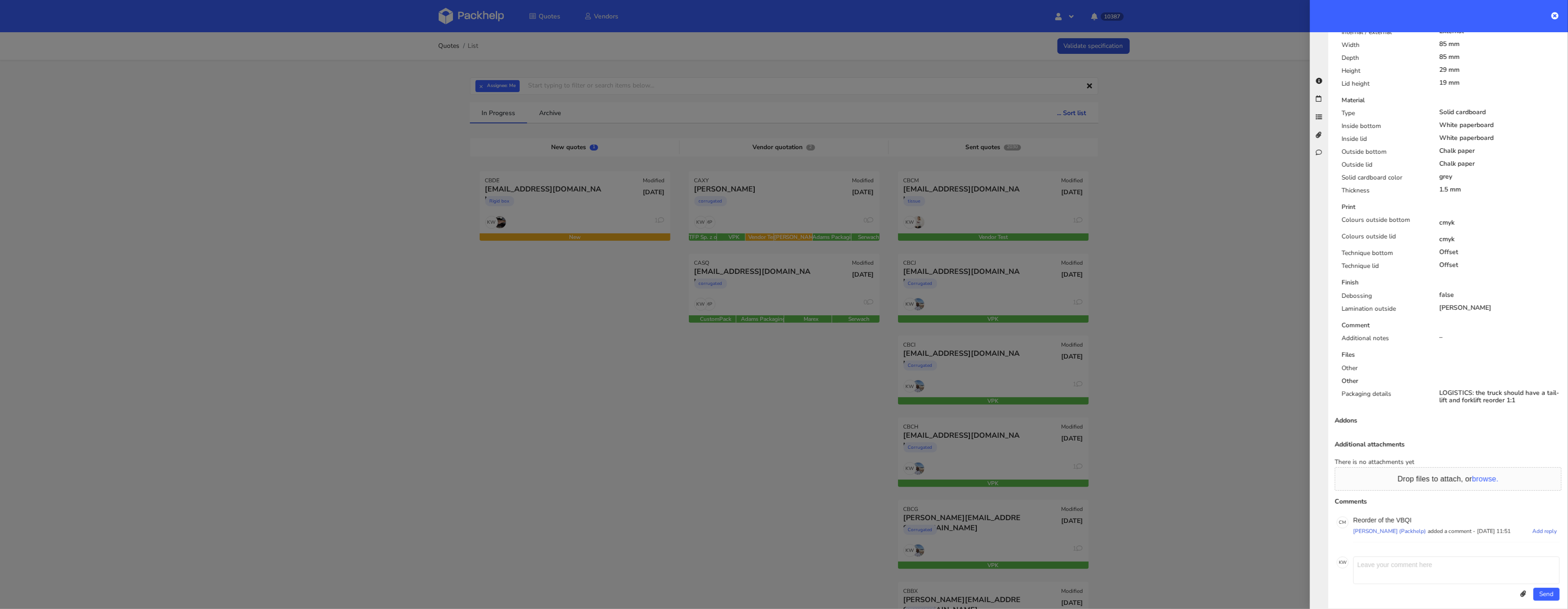
click at [1404, 517] on p "Reorder of the VBQI" at bounding box center [1456, 520] width 206 height 7
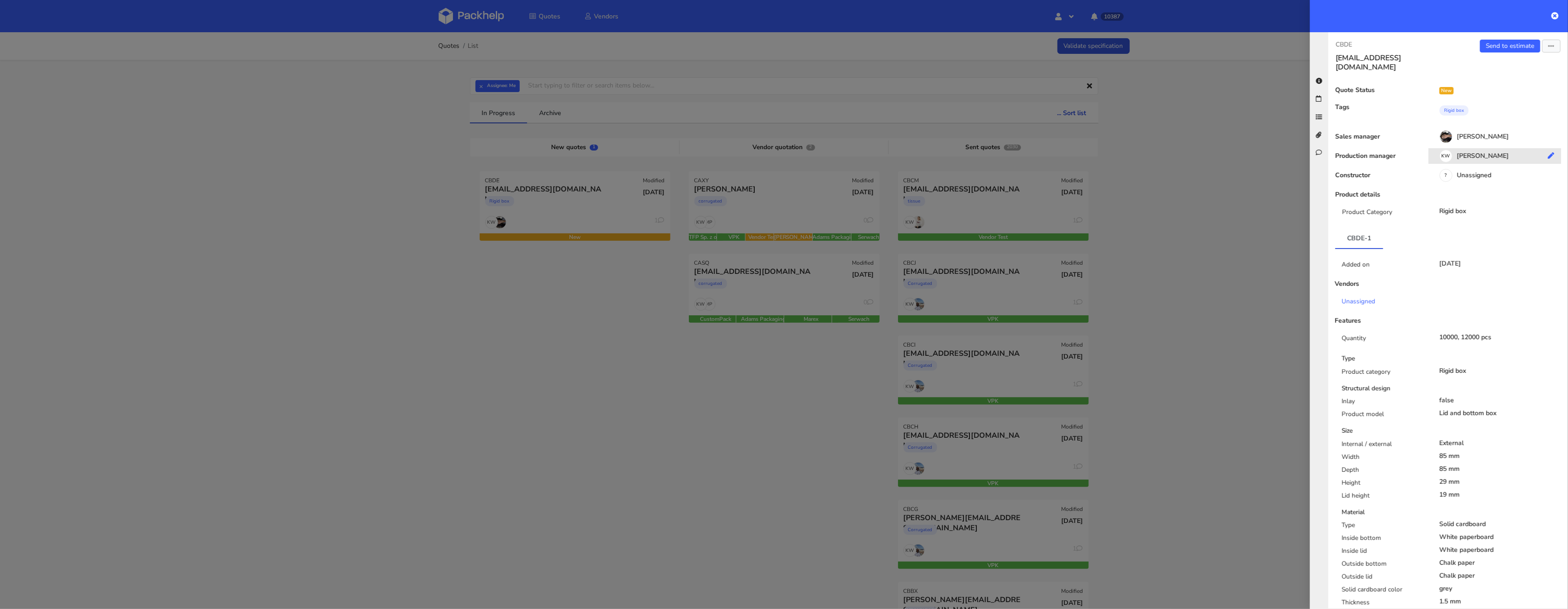
click at [1480, 153] on div "KW [PERSON_NAME]" at bounding box center [1498, 158] width 139 height 10
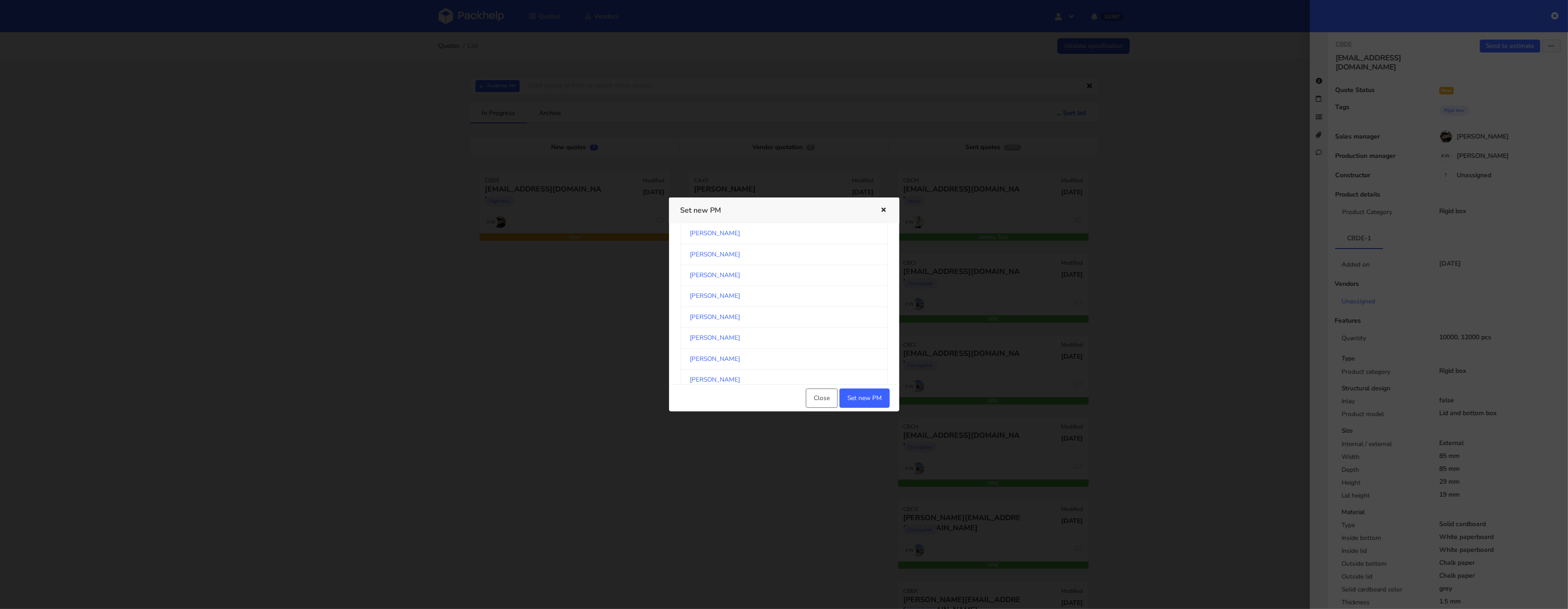
scroll to position [473, 0]
click at [761, 324] on link "[PERSON_NAME]" at bounding box center [784, 316] width 208 height 21
click at [869, 403] on button "Set new PM" at bounding box center [864, 398] width 51 height 19
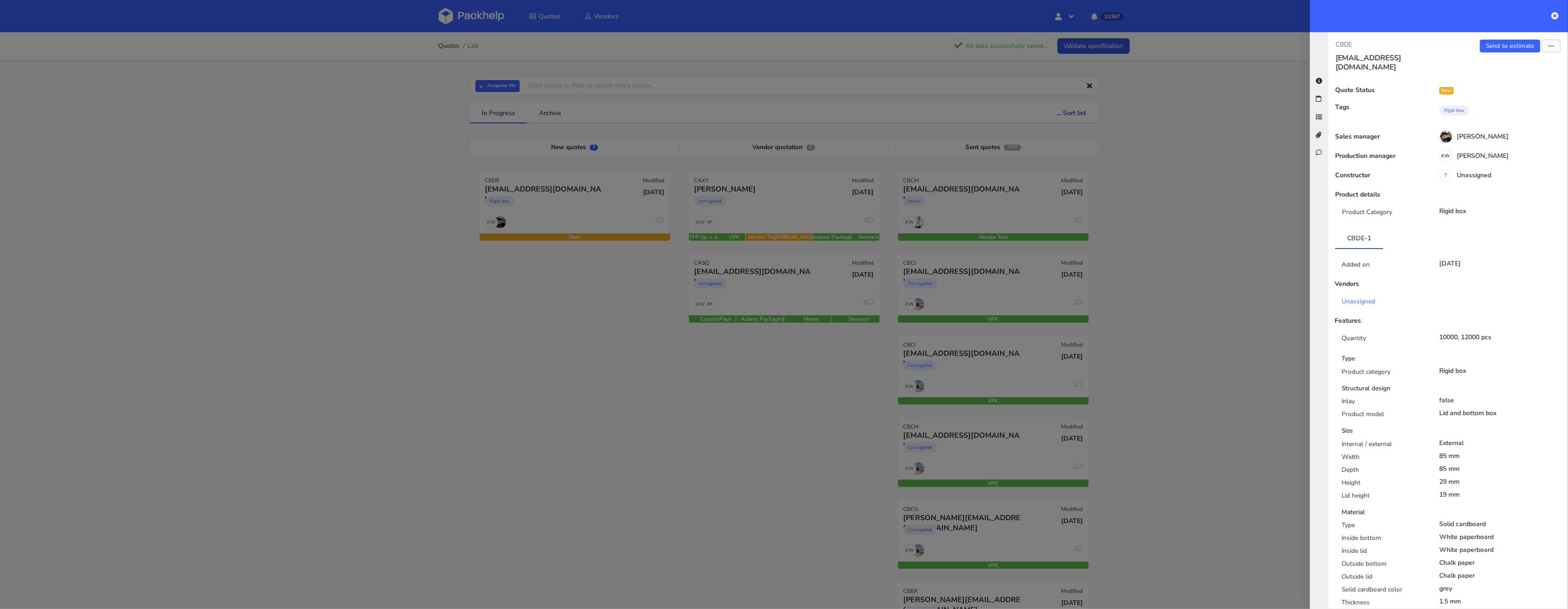
scroll to position [412, 0]
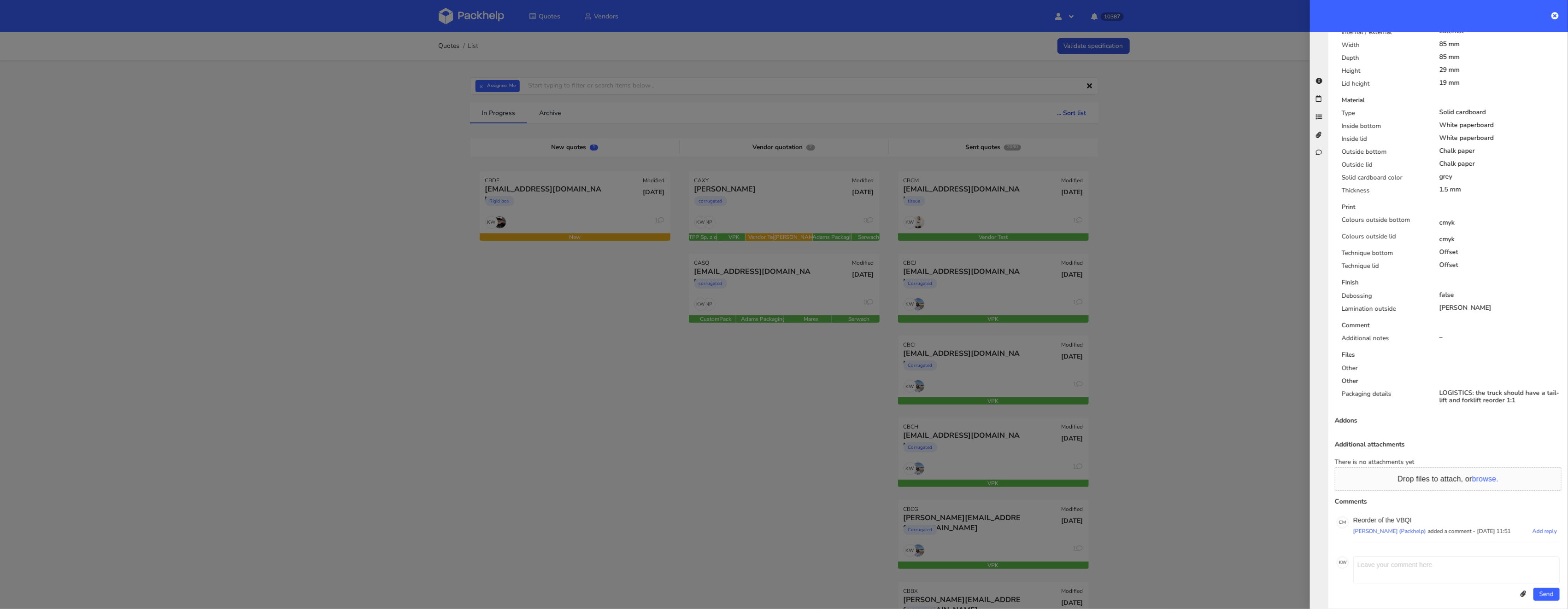
click at [1407, 517] on p "Reorder of the VBQI" at bounding box center [1456, 520] width 206 height 7
copy p "VBQI"
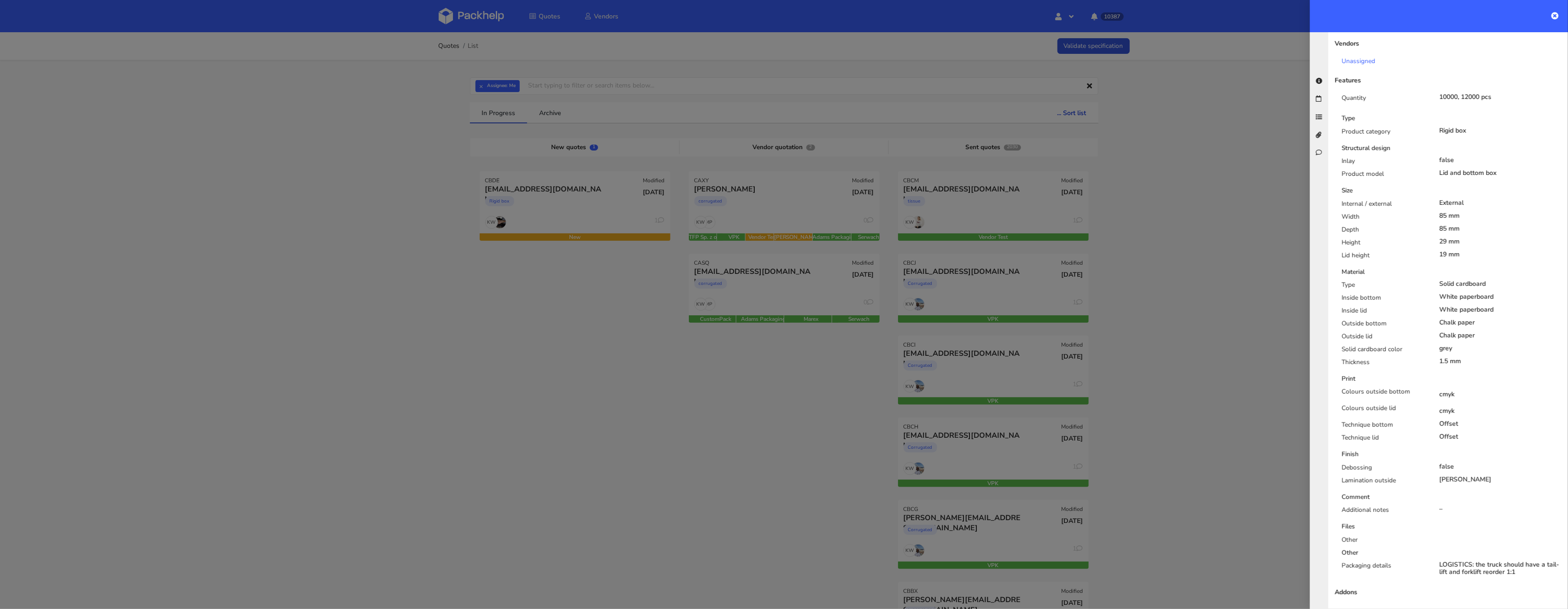
scroll to position [133, 0]
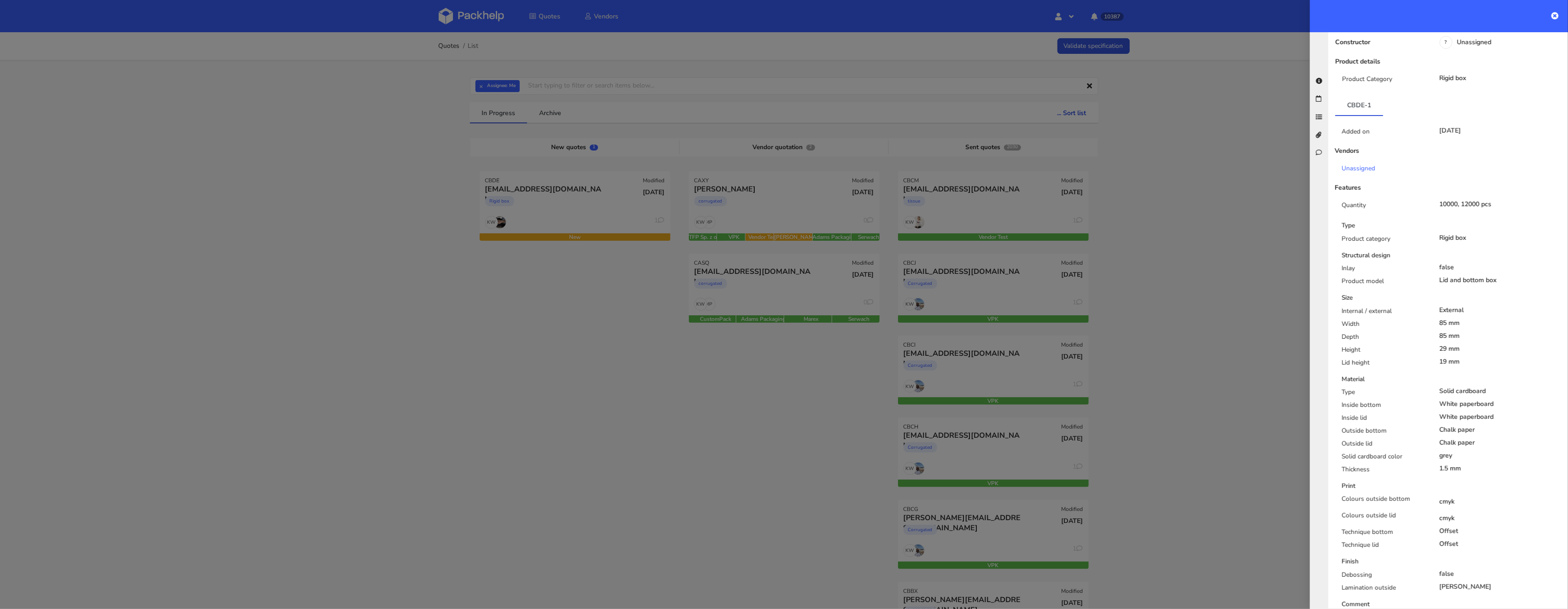
click at [635, 327] on div at bounding box center [784, 304] width 1568 height 609
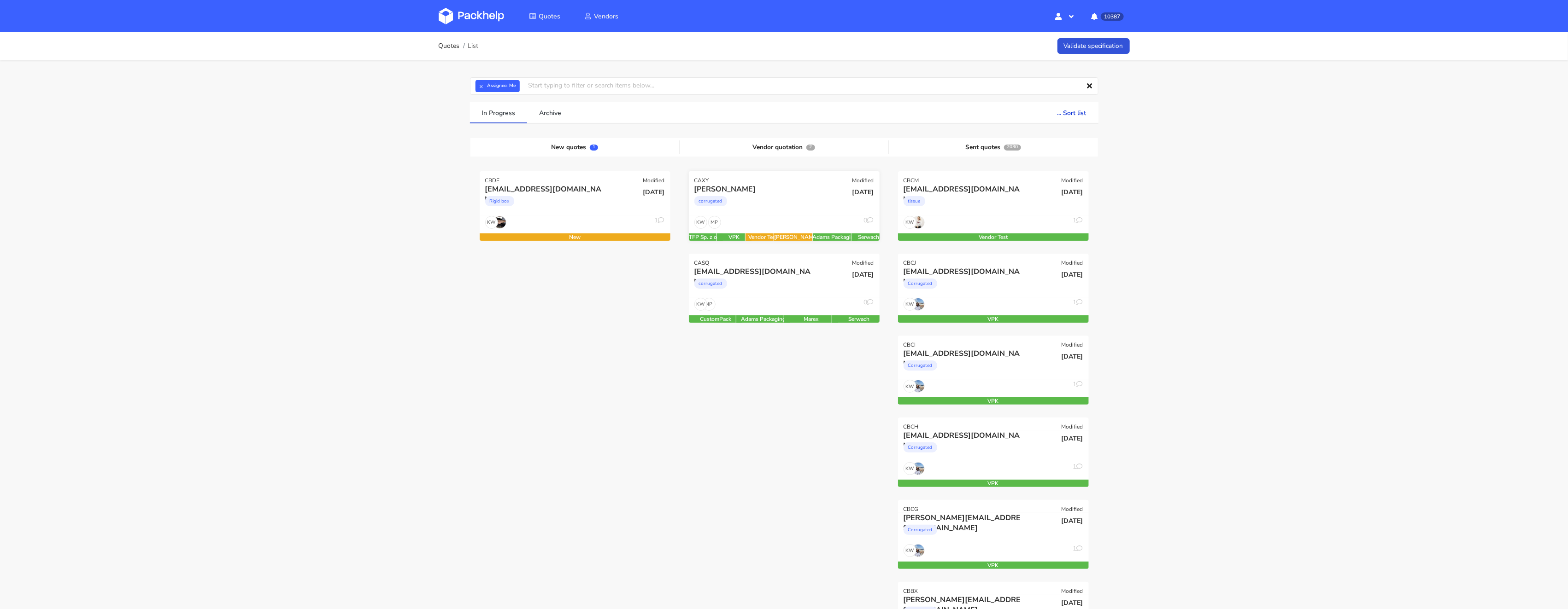
click at [766, 201] on div "corrugated" at bounding box center [755, 203] width 122 height 18
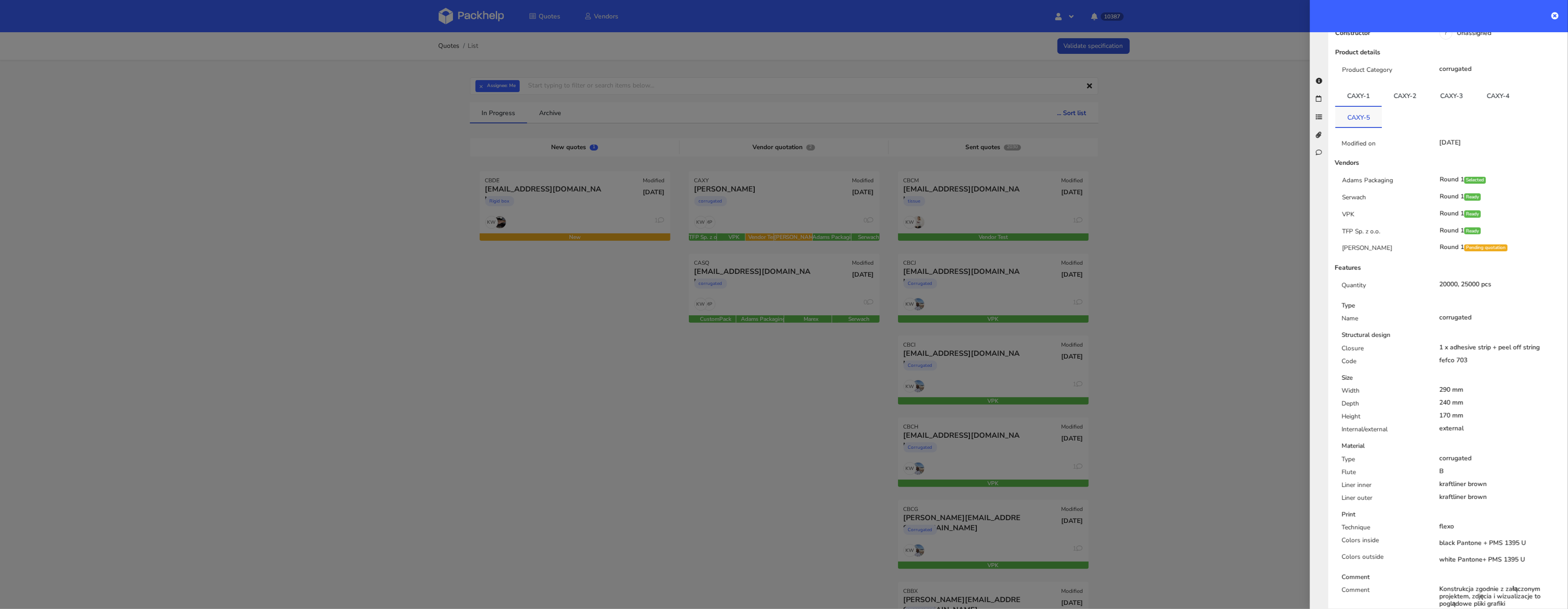
click at [1363, 123] on link "CAXY-5" at bounding box center [1359, 117] width 46 height 20
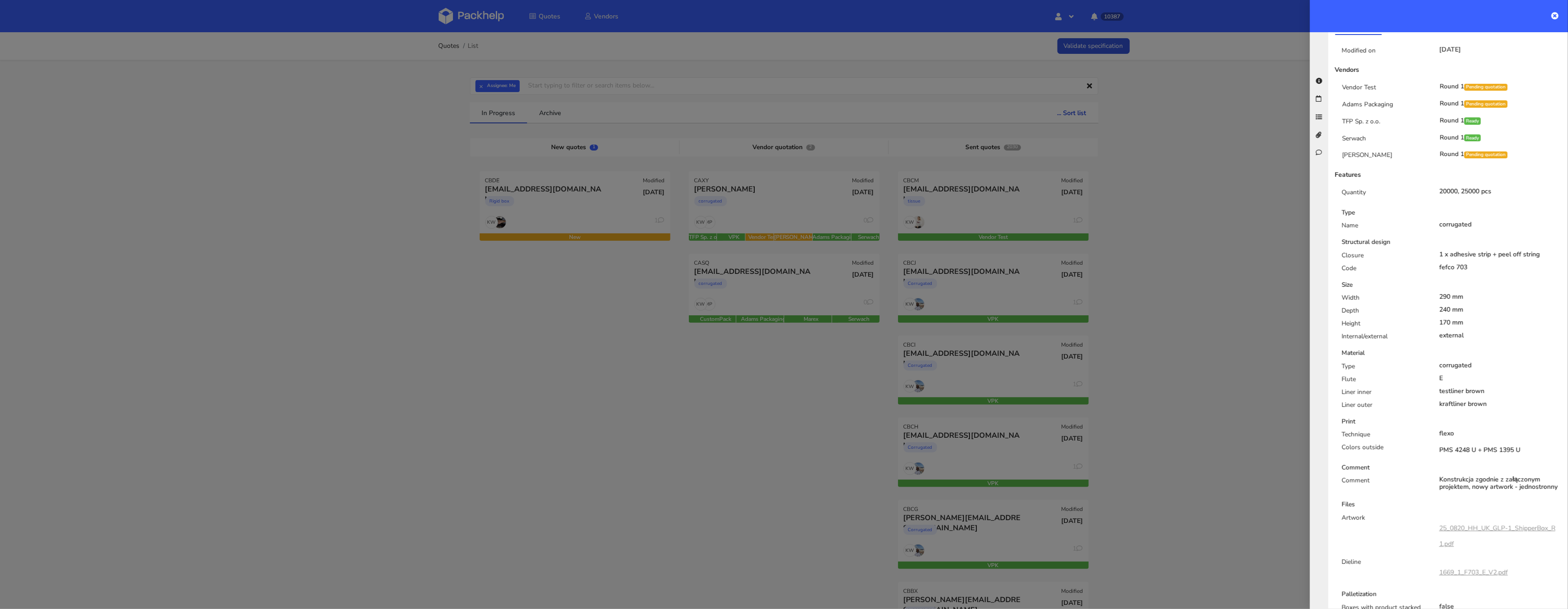
scroll to position [0, 0]
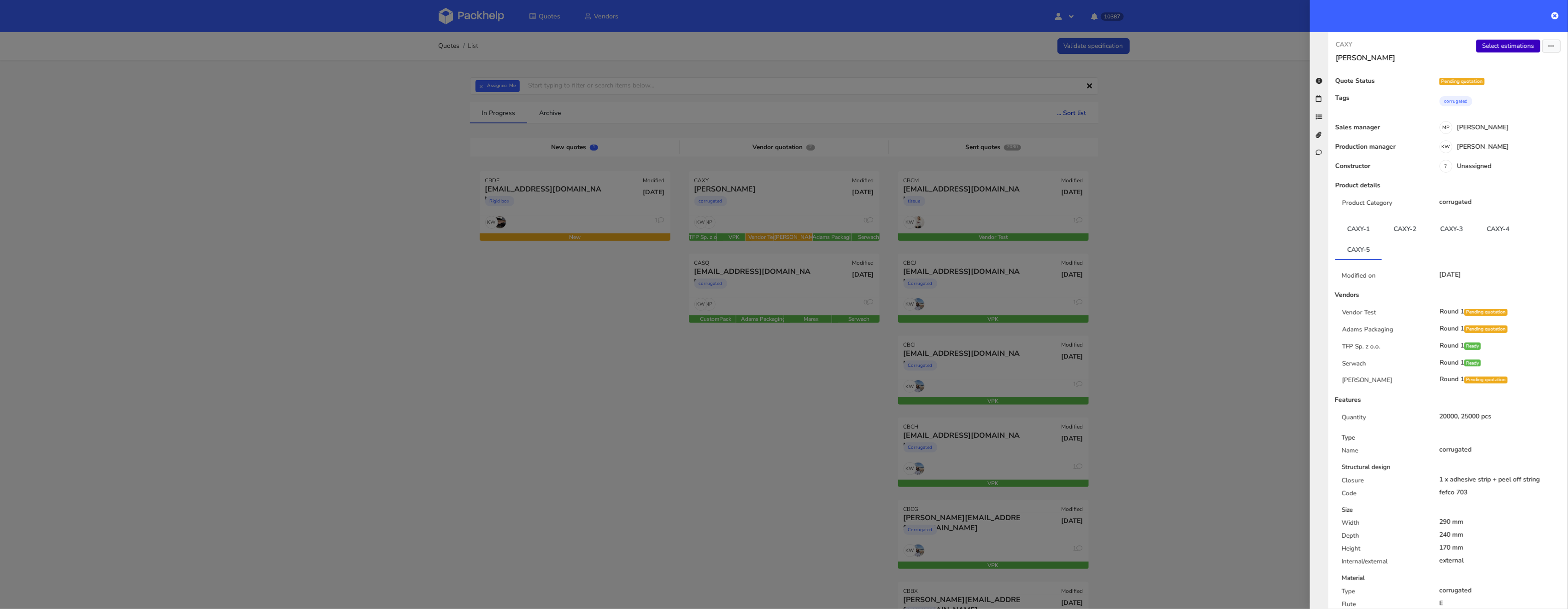
click at [1510, 44] on link "Select estimations" at bounding box center [1508, 46] width 64 height 13
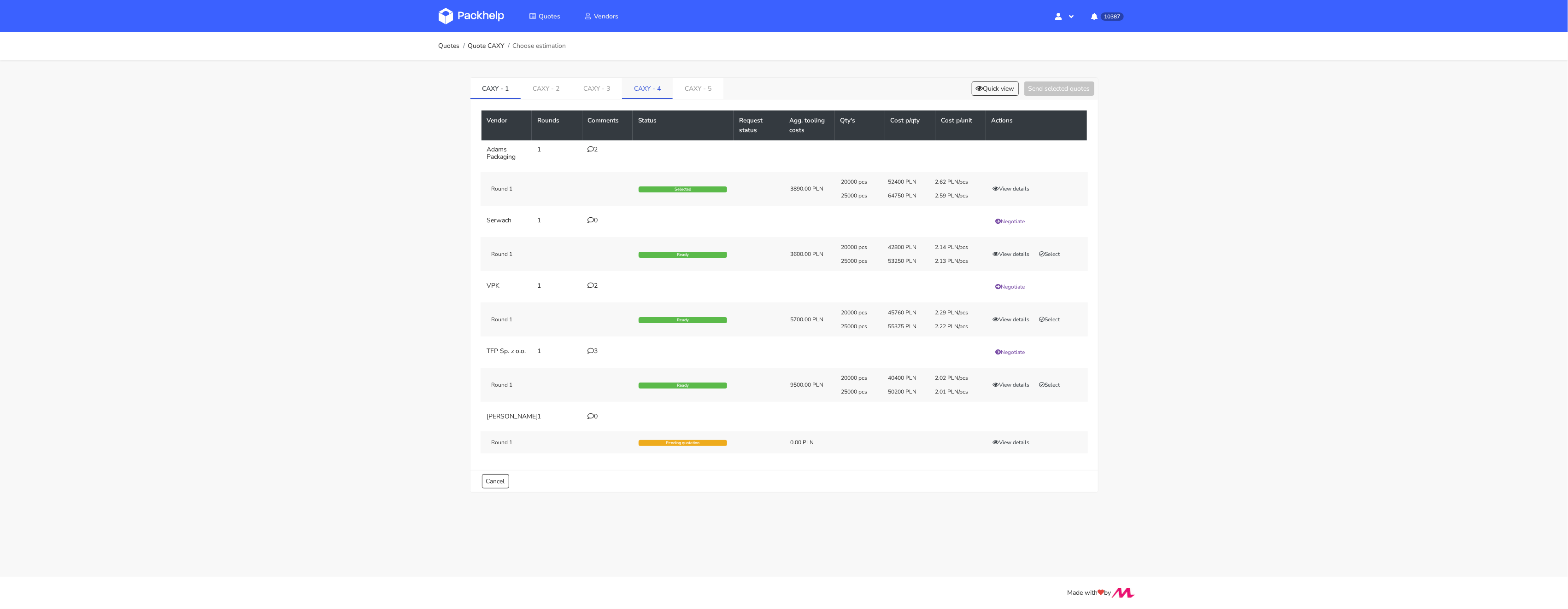
click at [646, 94] on link "CAXY - 4" at bounding box center [647, 88] width 51 height 20
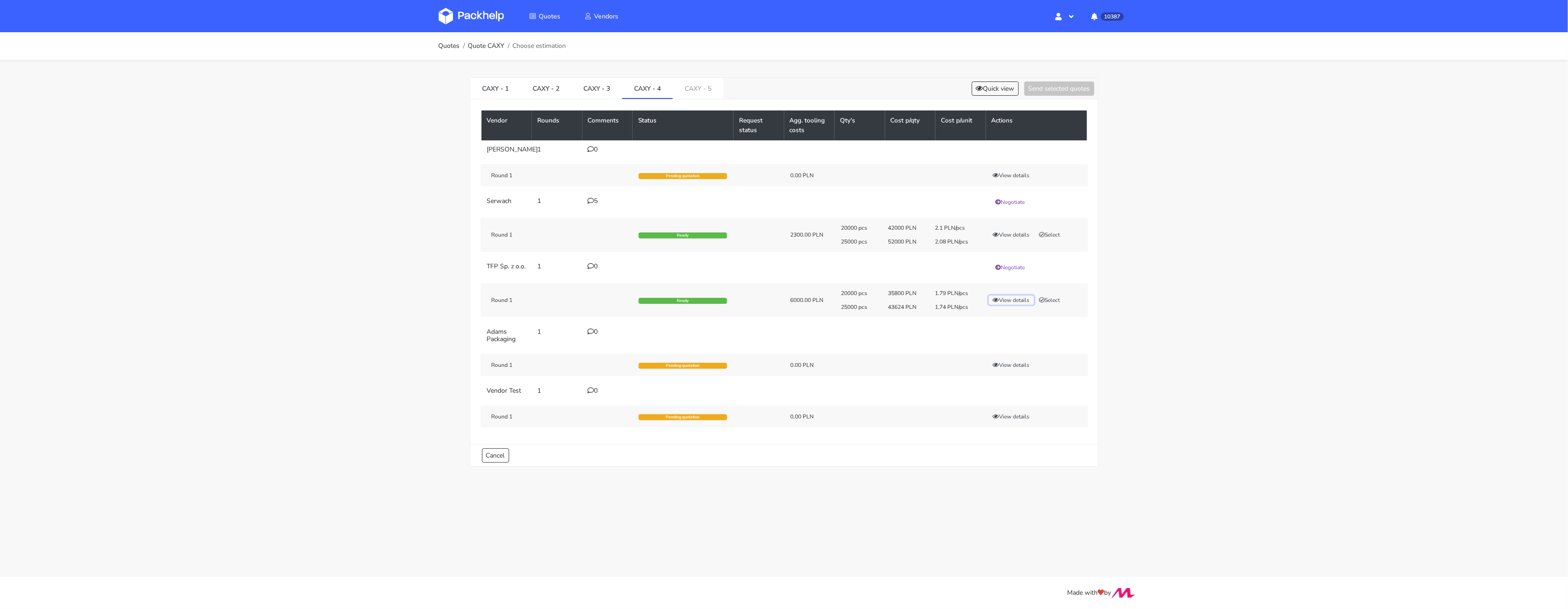
click at [1009, 305] on button "View details" at bounding box center [1011, 300] width 45 height 9
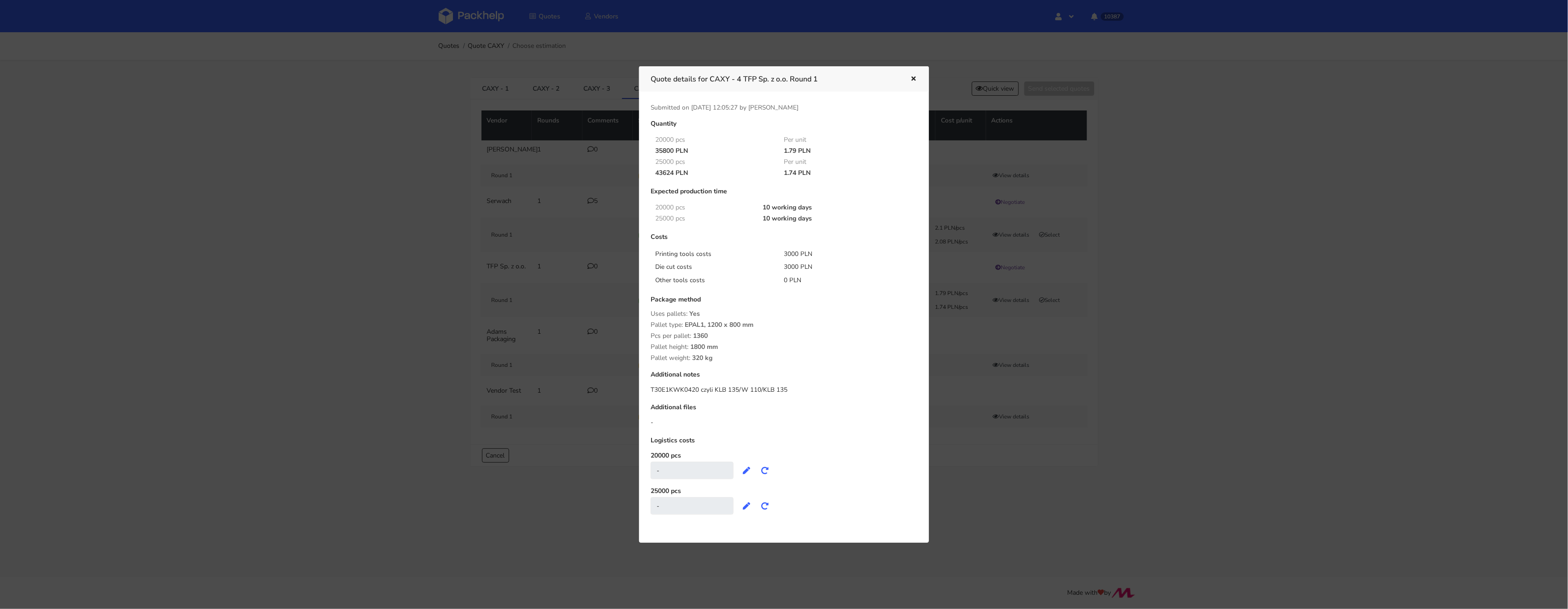
click at [1080, 325] on div at bounding box center [784, 304] width 1568 height 609
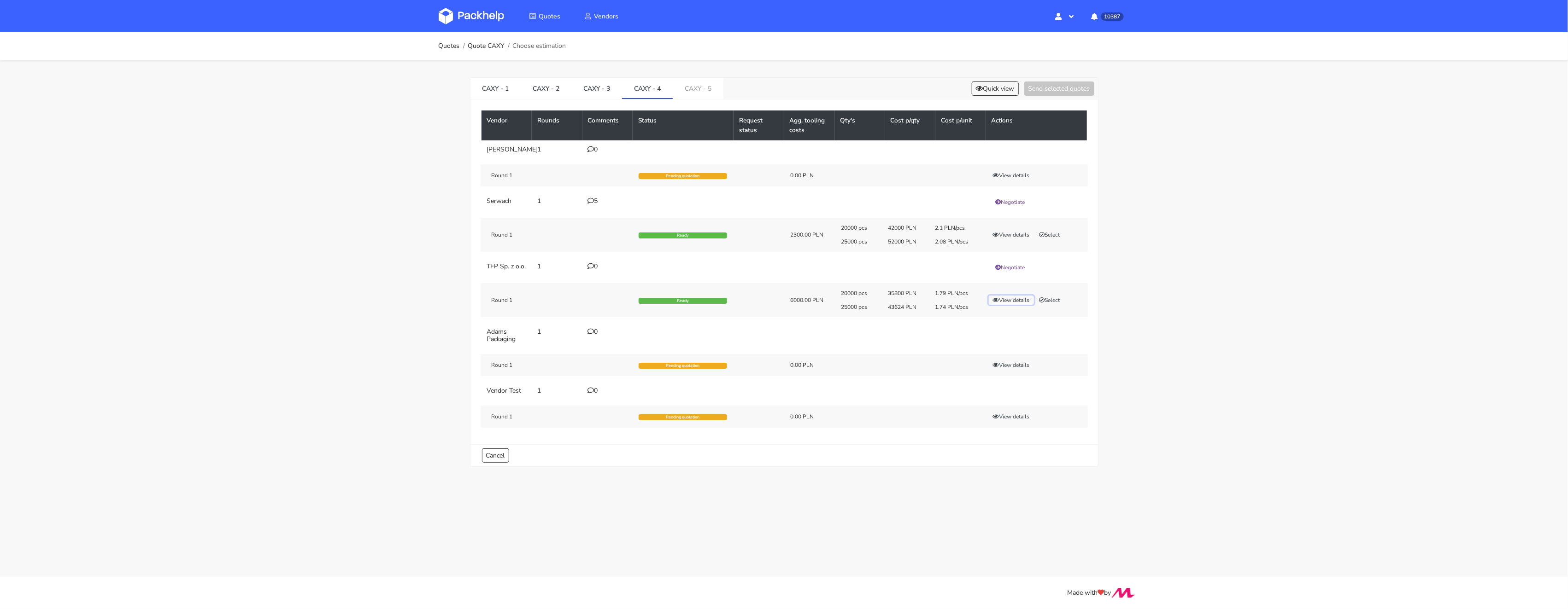
click at [1009, 305] on button "View details" at bounding box center [1011, 300] width 45 height 9
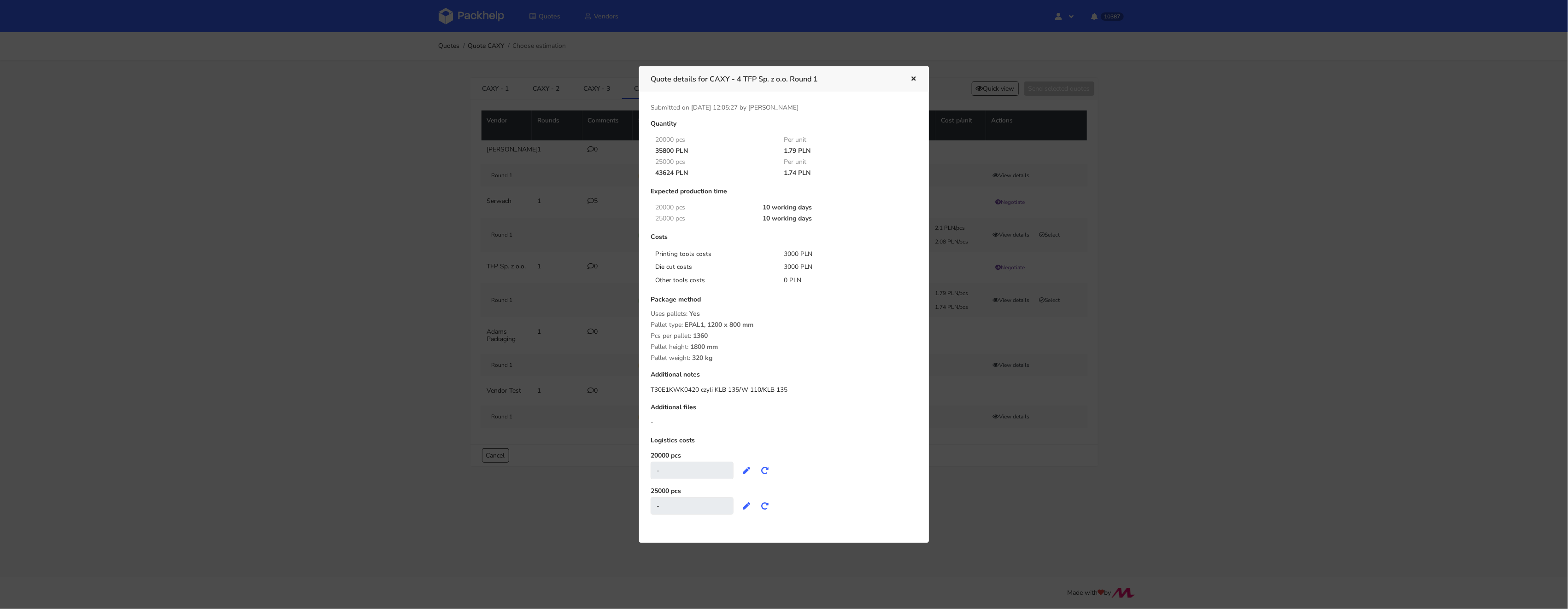
click at [1141, 350] on div at bounding box center [784, 304] width 1568 height 609
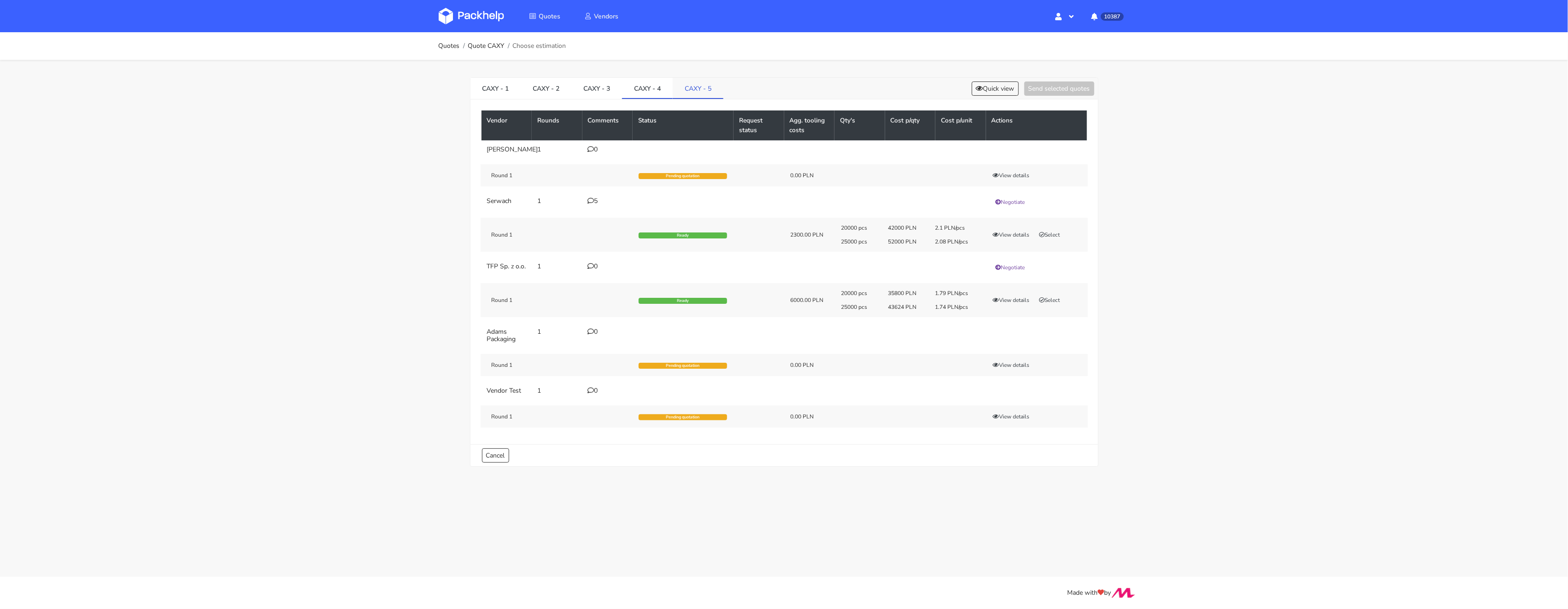
click at [710, 89] on link "CAXY - 5" at bounding box center [698, 88] width 51 height 20
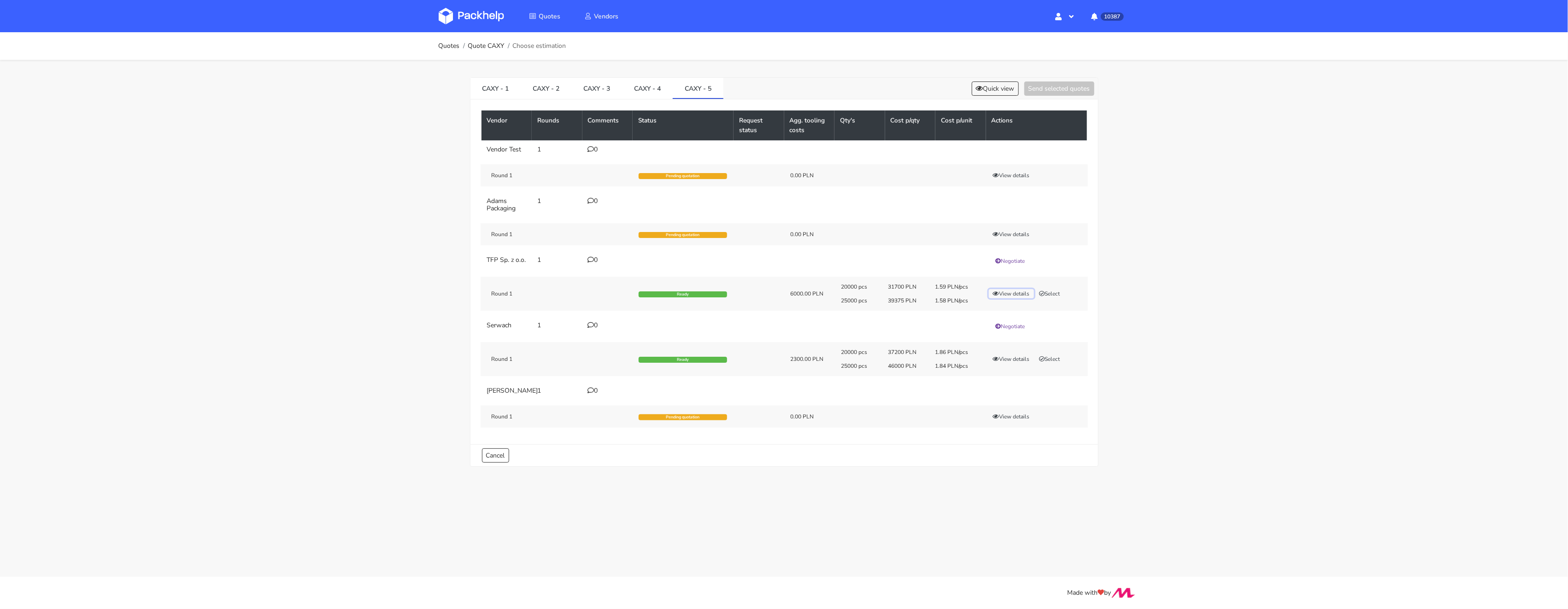
click at [1005, 299] on button "View details" at bounding box center [1011, 293] width 45 height 9
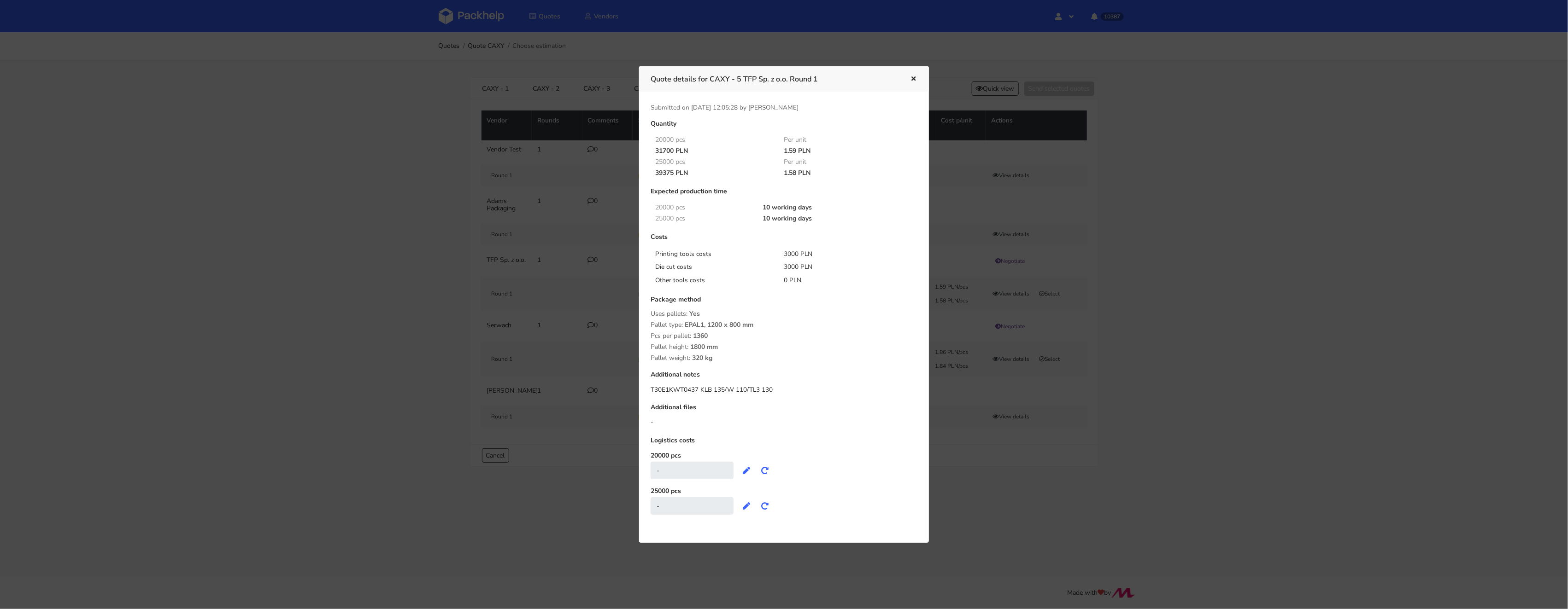
click at [1184, 331] on div at bounding box center [784, 304] width 1568 height 609
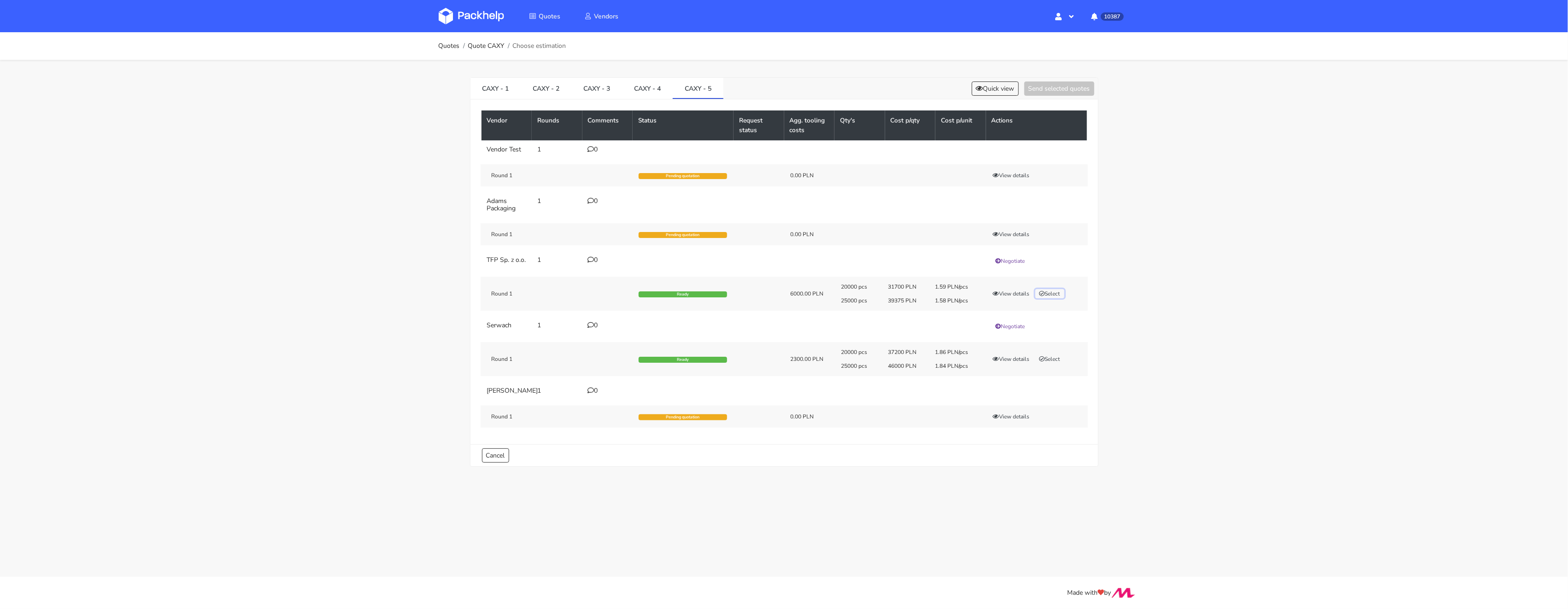
click at [1054, 299] on button "Select" at bounding box center [1050, 293] width 29 height 9
click at [1042, 91] on button "Send selected quotes ( 1 )" at bounding box center [1053, 88] width 83 height 14
click at [648, 93] on link "CAXY - 4" at bounding box center [647, 88] width 51 height 20
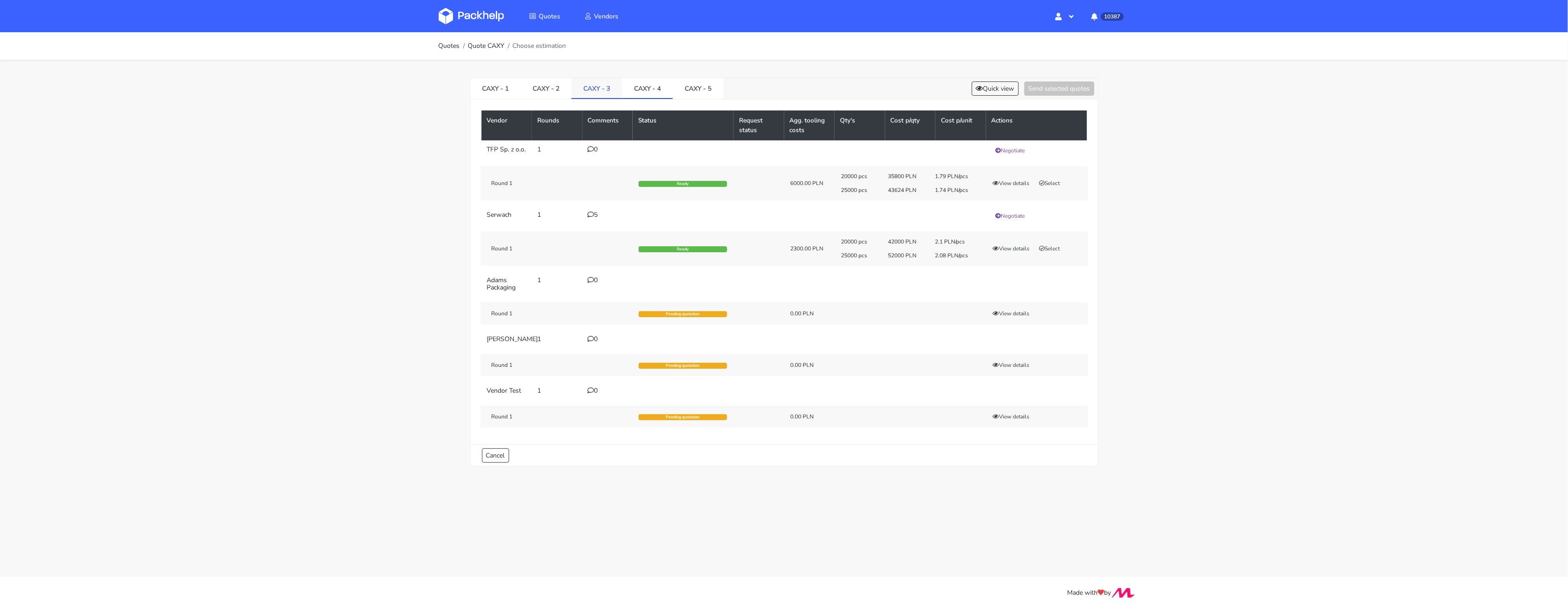
click at [601, 95] on link "CAXY - 3" at bounding box center [597, 88] width 51 height 20
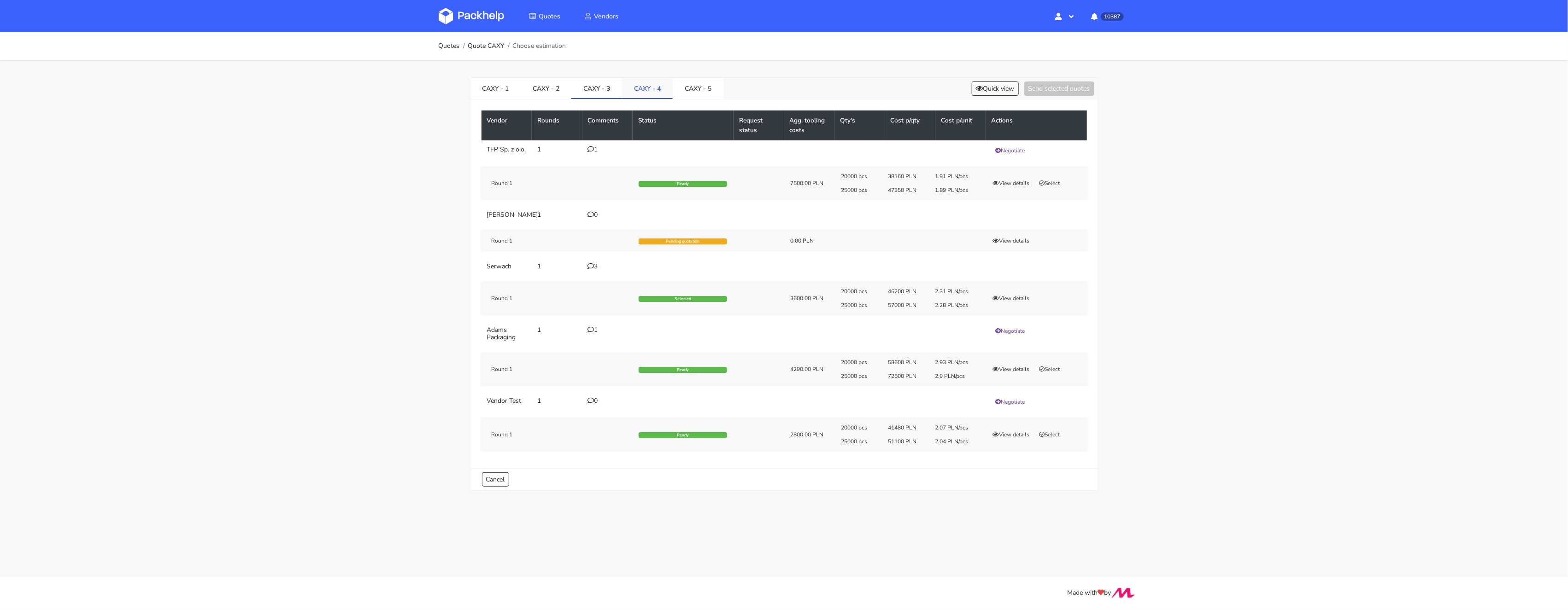
click at [638, 86] on link "CAXY - 4" at bounding box center [647, 88] width 51 height 20
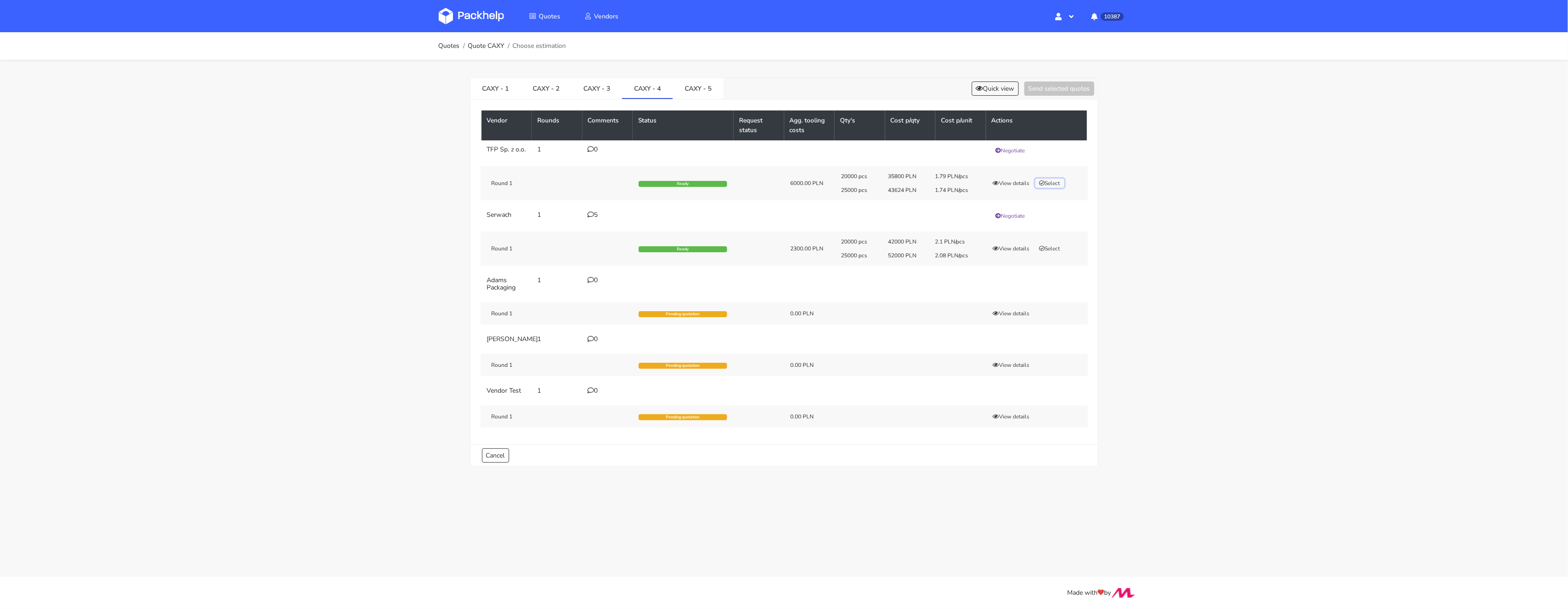
click at [1054, 186] on button "Select" at bounding box center [1050, 183] width 29 height 9
click at [1036, 88] on button "Send selected quotes ( 1 )" at bounding box center [1053, 88] width 83 height 14
